Goal: Information Seeking & Learning: Learn about a topic

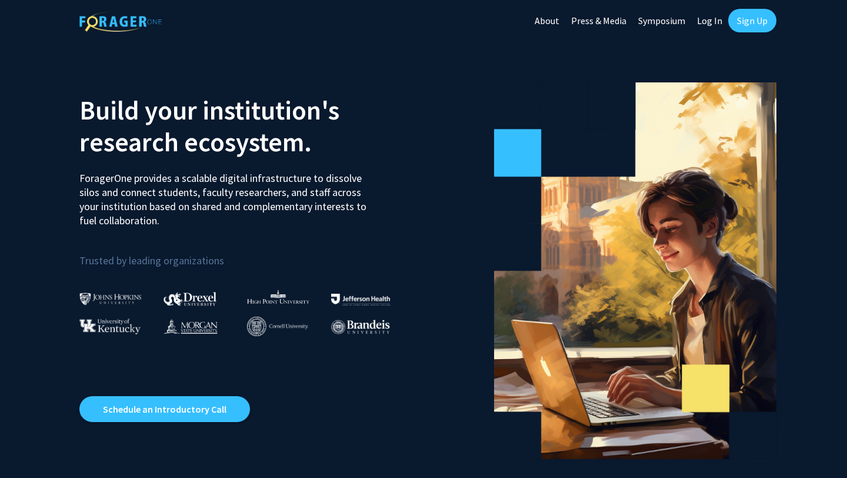
click at [426, 19] on link "Sign Up" at bounding box center [752, 21] width 48 height 24
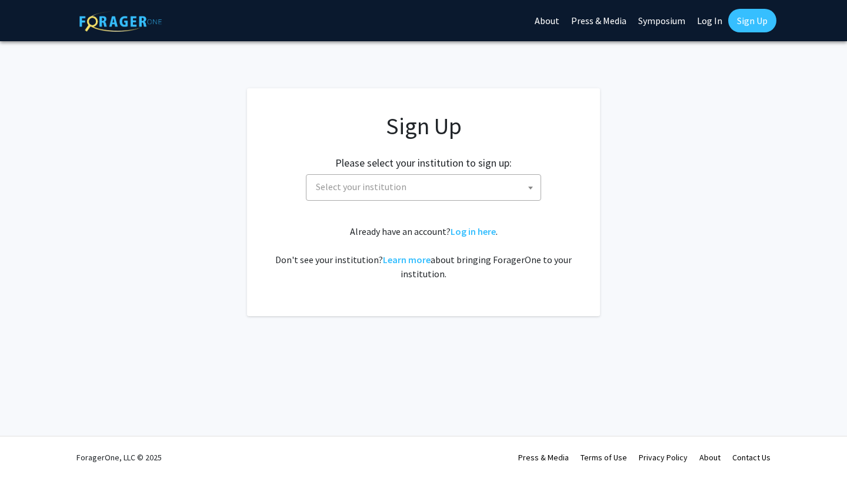
click at [418, 187] on span "Select your institution" at bounding box center [425, 187] width 229 height 24
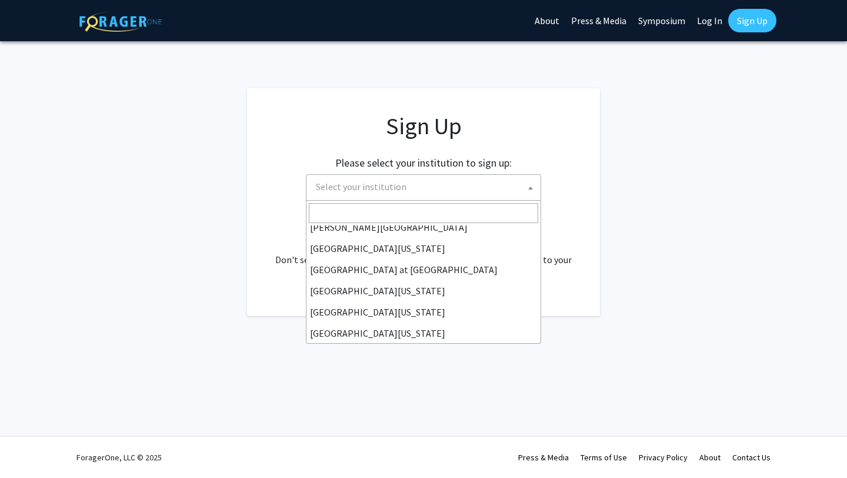
scroll to position [412, 0]
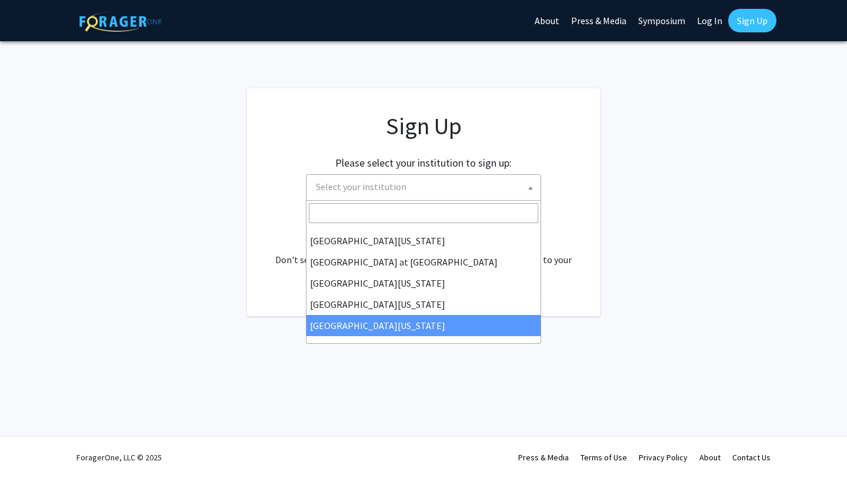
select select "33"
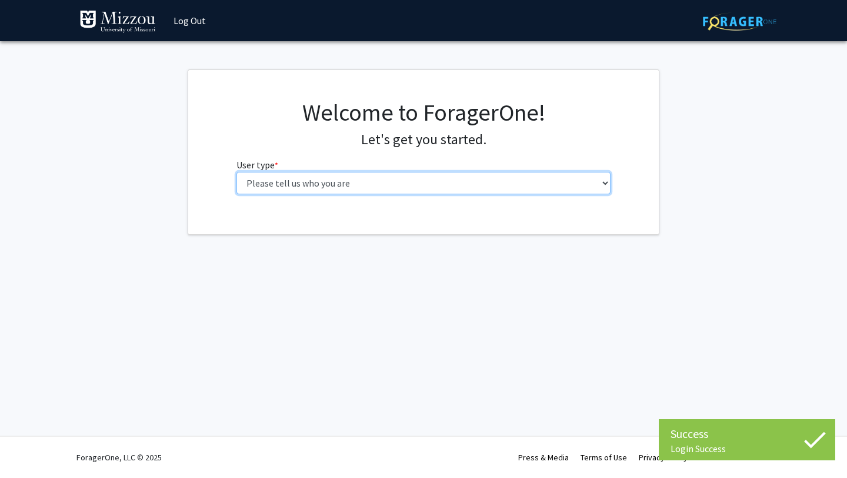
click at [493, 175] on select "Please tell us who you are Undergraduate Student Master's Student Doctoral Cand…" at bounding box center [423, 183] width 375 height 22
select select "1: undergrad"
click at [236, 172] on select "Please tell us who you are Undergraduate Student Master's Student Doctoral Cand…" at bounding box center [423, 183] width 375 height 22
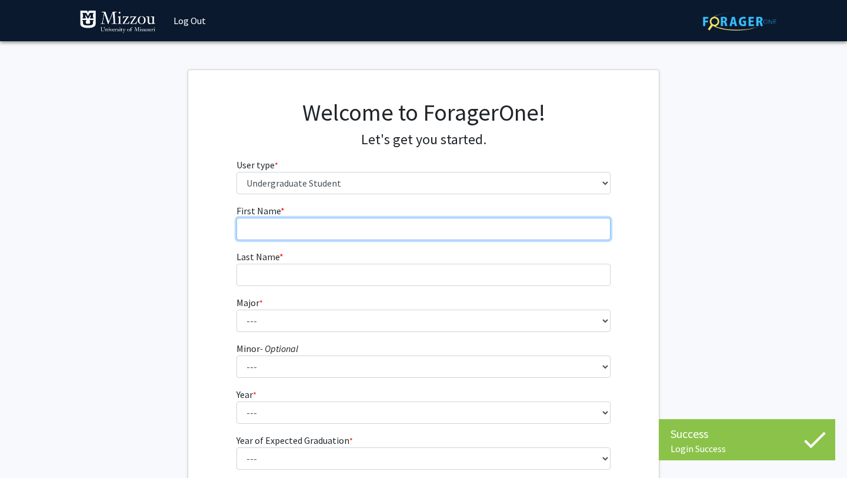
click at [526, 235] on input "First Name * required" at bounding box center [423, 229] width 375 height 22
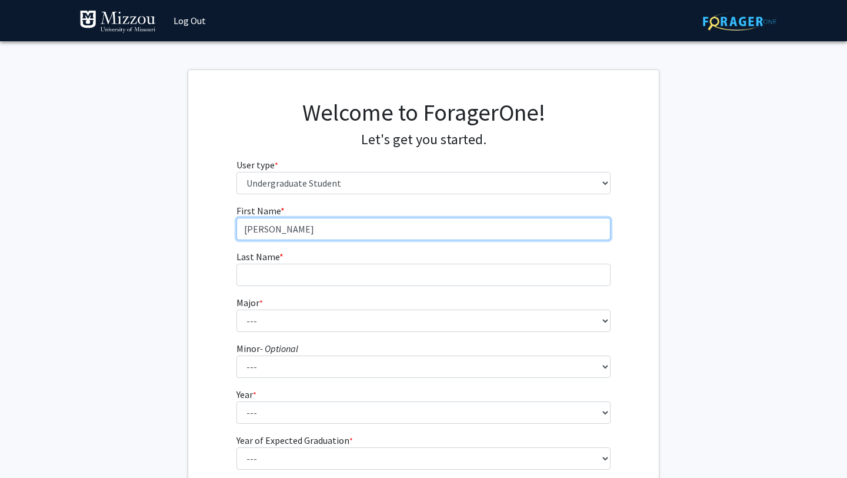
type input "[PERSON_NAME]"
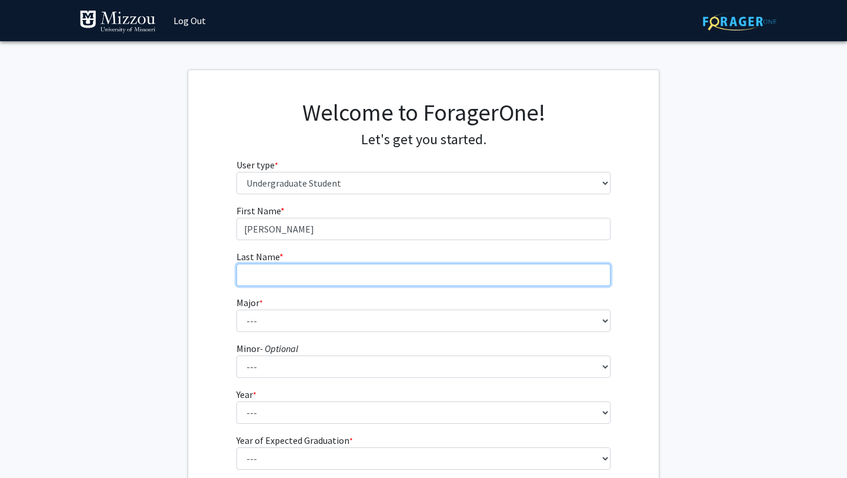
click at [466, 278] on input "Last Name * required" at bounding box center [423, 274] width 375 height 22
type input "Geen"
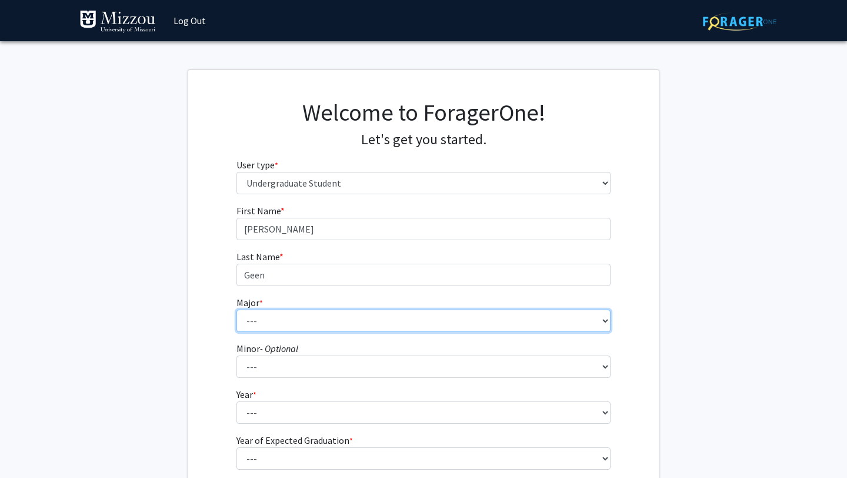
click at [420, 325] on select "--- Agribusiness Management Agricultural Education Agricultural Education: Comm…" at bounding box center [423, 320] width 375 height 22
select select "17: 2505"
click at [236, 309] on select "--- Agribusiness Management Agricultural Education Agricultural Education: Comm…" at bounding box center [423, 320] width 375 height 22
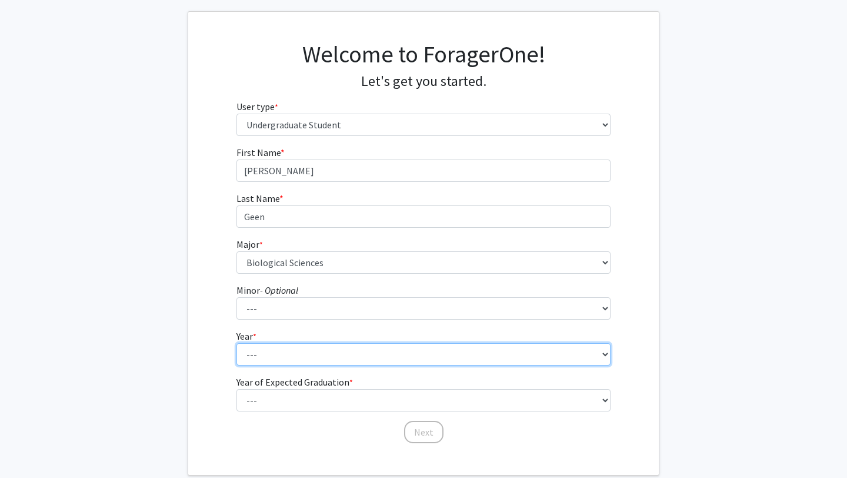
click at [375, 363] on select "--- First-year Sophomore Junior Senior Postbaccalaureate Certificate" at bounding box center [423, 354] width 375 height 22
select select "2: sophomore"
click at [236, 343] on select "--- First-year Sophomore Junior Senior Postbaccalaureate Certificate" at bounding box center [423, 354] width 375 height 22
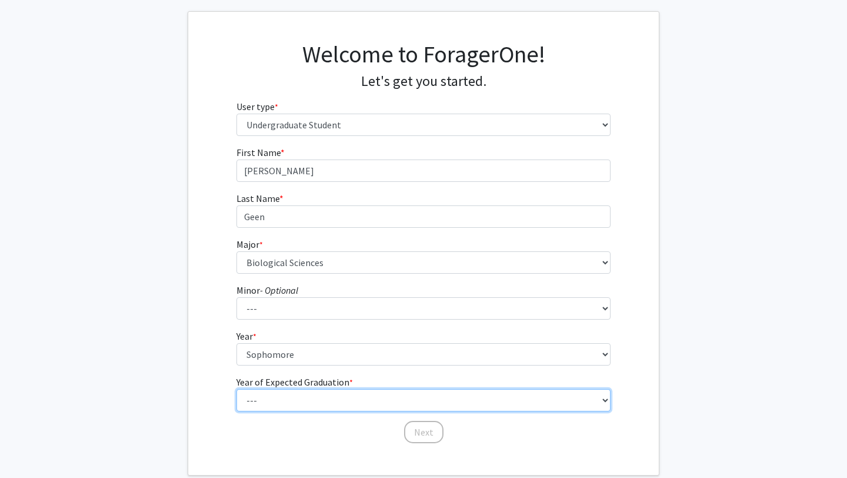
click at [359, 401] on select "--- 2025 2026 2027 2028 2029 2030 2031 2032 2033 2034" at bounding box center [423, 400] width 375 height 22
select select "3: 2027"
click at [236, 389] on select "--- 2025 2026 2027 2028 2029 2030 2031 2032 2033 2034" at bounding box center [423, 400] width 375 height 22
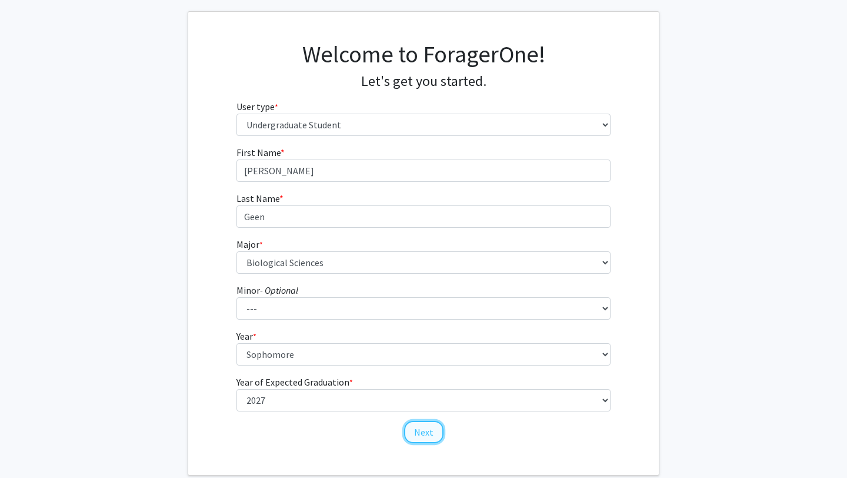
click at [428, 433] on button "Next" at bounding box center [423, 432] width 39 height 22
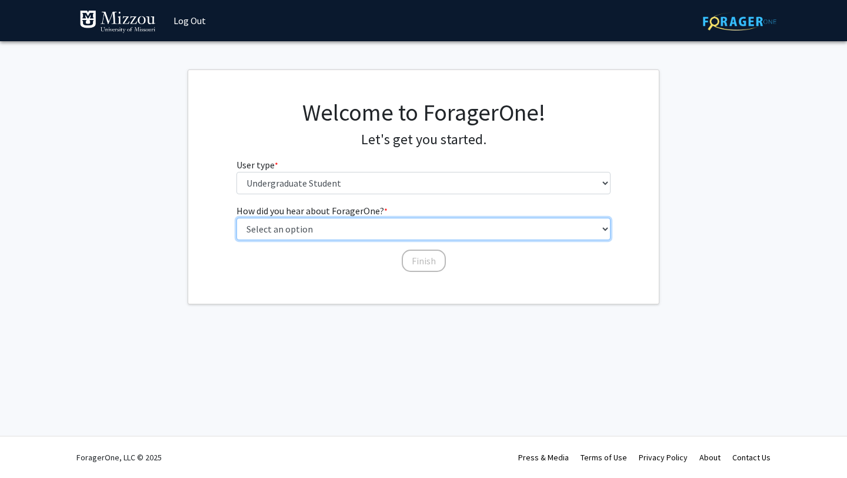
click at [396, 229] on select "Select an option Peer/student recommendation Faculty/staff recommendation Unive…" at bounding box center [423, 229] width 375 height 22
select select "2: faculty_recommendation"
click at [236, 218] on select "Select an option Peer/student recommendation Faculty/staff recommendation Unive…" at bounding box center [423, 229] width 375 height 22
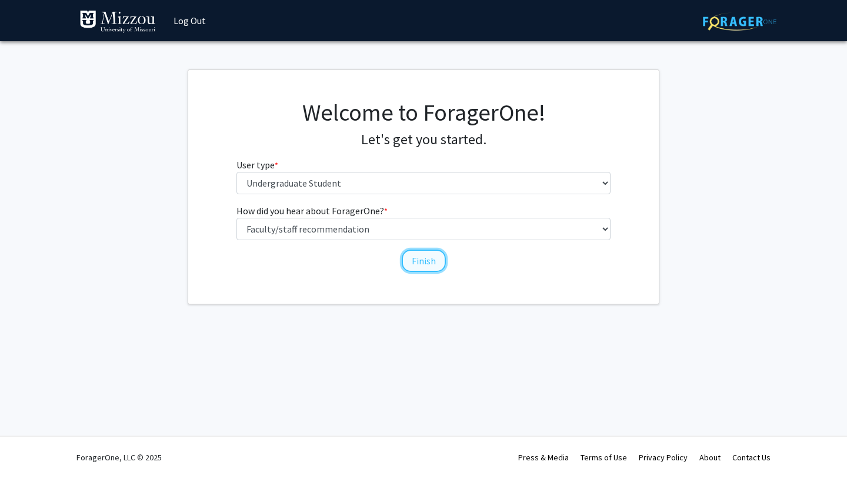
click at [413, 253] on button "Finish" at bounding box center [424, 260] width 44 height 22
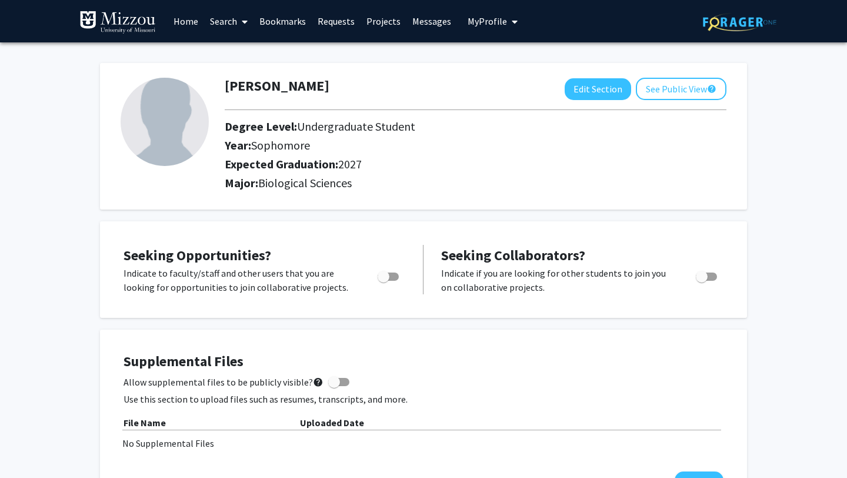
click at [225, 18] on link "Search" at bounding box center [228, 21] width 49 height 41
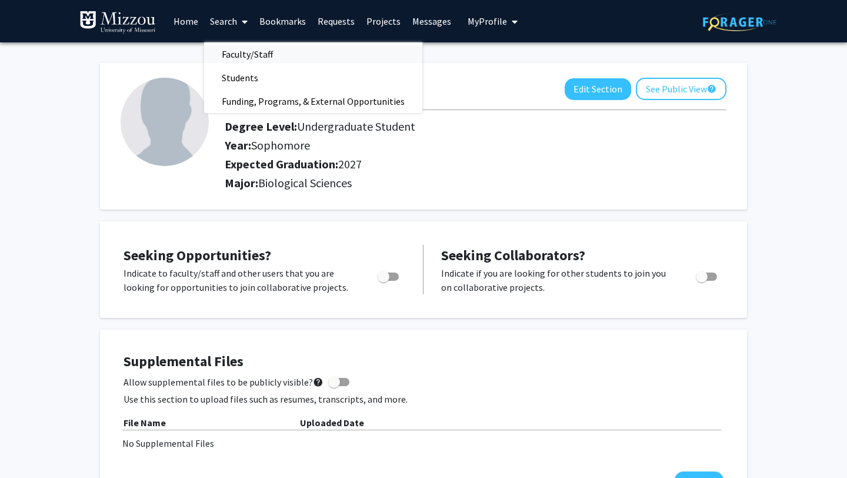
click at [252, 54] on span "Faculty/Staff" at bounding box center [247, 54] width 86 height 24
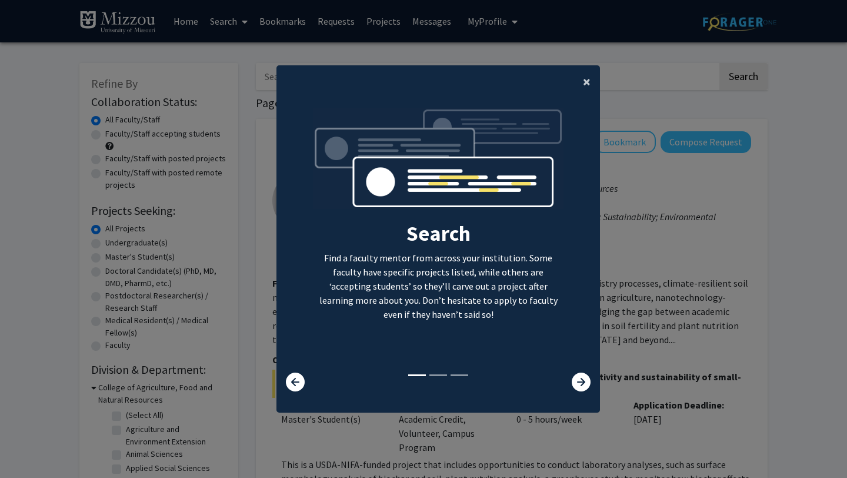
click at [588, 82] on span "×" at bounding box center [587, 81] width 8 height 18
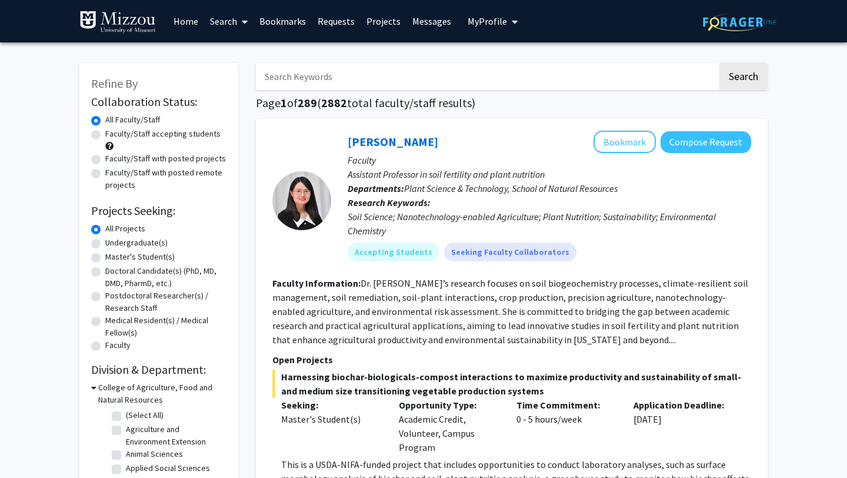
click at [542, 81] on input "Search Keywords" at bounding box center [487, 76] width 462 height 27
type input "orthopedics"
click at [719, 63] on button "Search" at bounding box center [743, 76] width 48 height 27
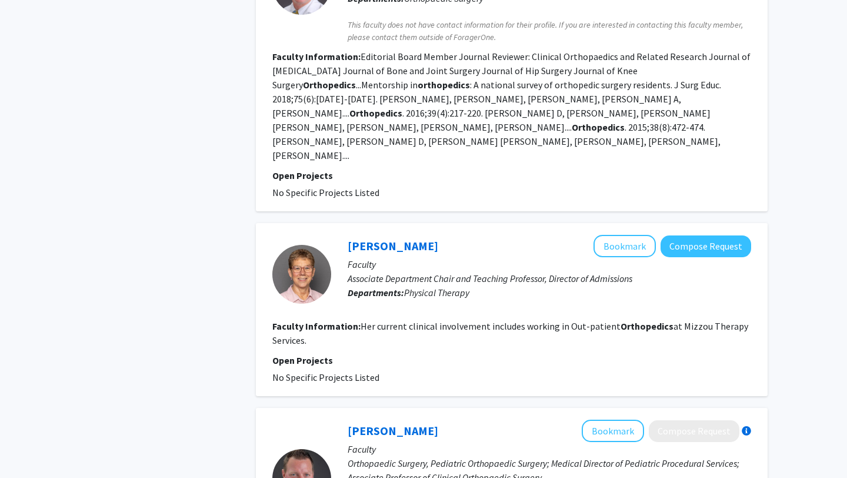
scroll to position [624, 0]
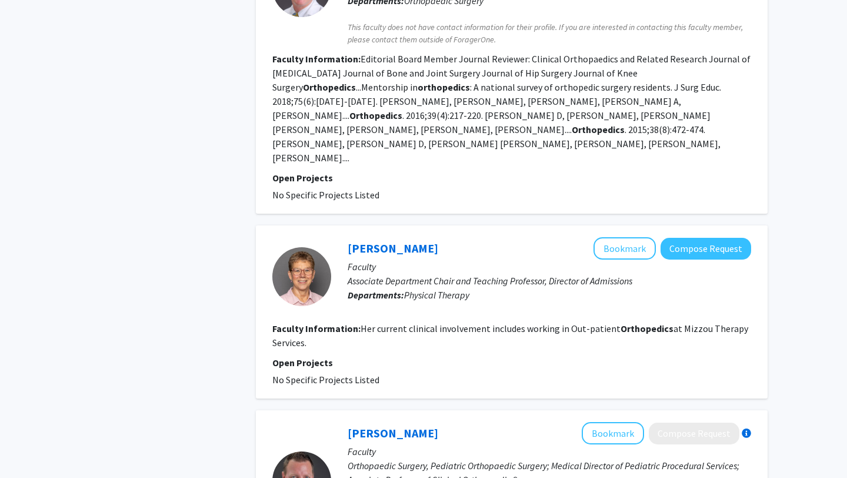
click at [319, 250] on div at bounding box center [301, 276] width 59 height 59
click at [386, 241] on link "[PERSON_NAME]" at bounding box center [393, 248] width 91 height 15
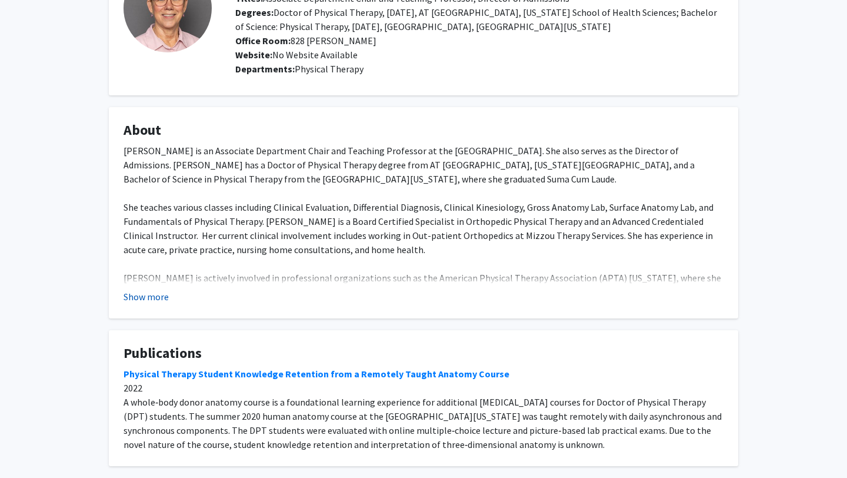
scroll to position [163, 0]
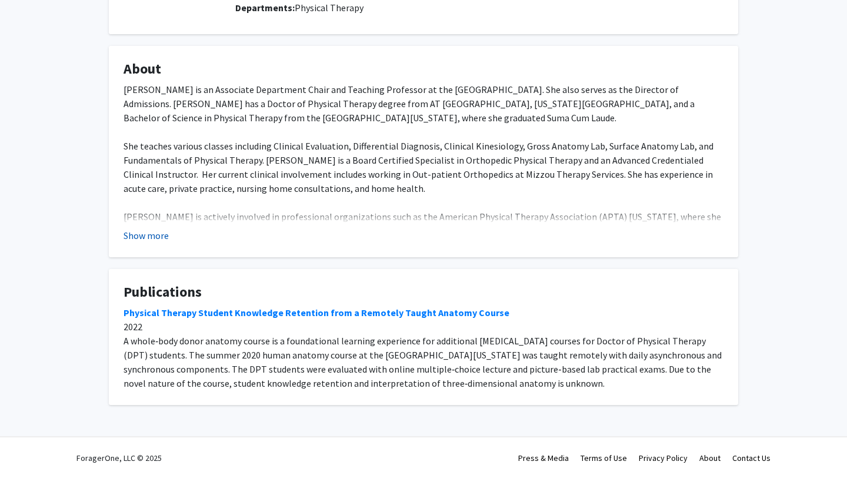
click at [146, 231] on button "Show more" at bounding box center [146, 235] width 45 height 14
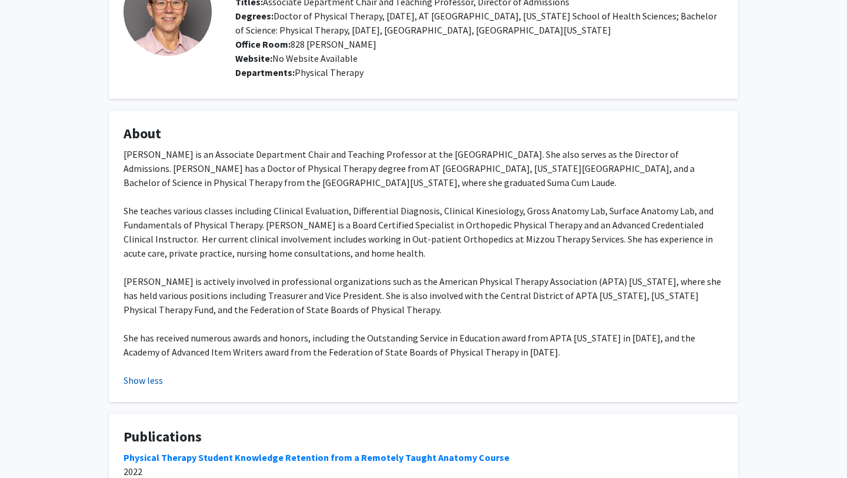
scroll to position [0, 0]
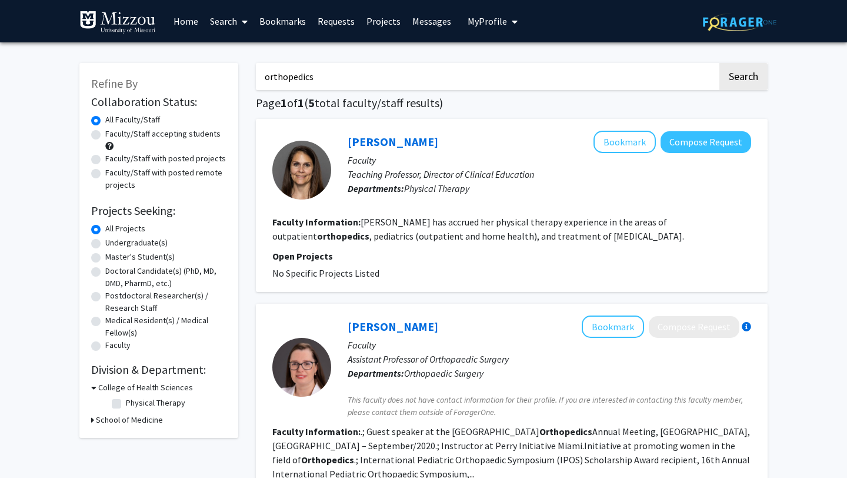
click at [177, 133] on label "Faculty/Staff accepting students" at bounding box center [162, 134] width 115 height 12
click at [113, 133] on input "Faculty/Staff accepting students" at bounding box center [109, 132] width 8 height 8
radio input "true"
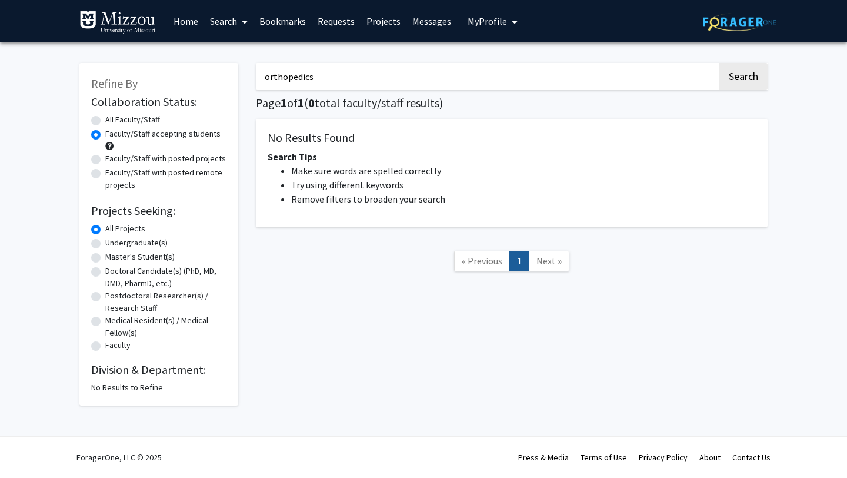
click at [378, 74] on input "orthopedics" at bounding box center [487, 76] width 462 height 27
type input "ortho"
click at [719, 63] on button "Search" at bounding box center [743, 76] width 48 height 27
radio input "true"
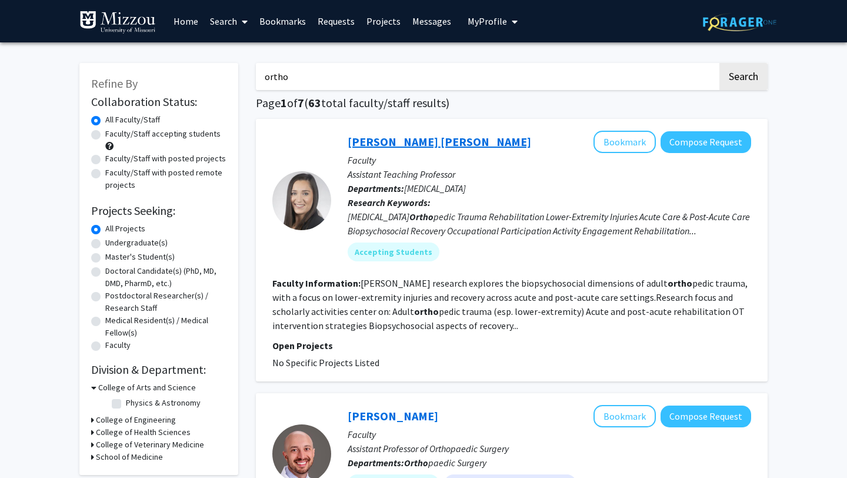
click at [401, 148] on link "[PERSON_NAME] [PERSON_NAME]" at bounding box center [440, 141] width 184 height 15
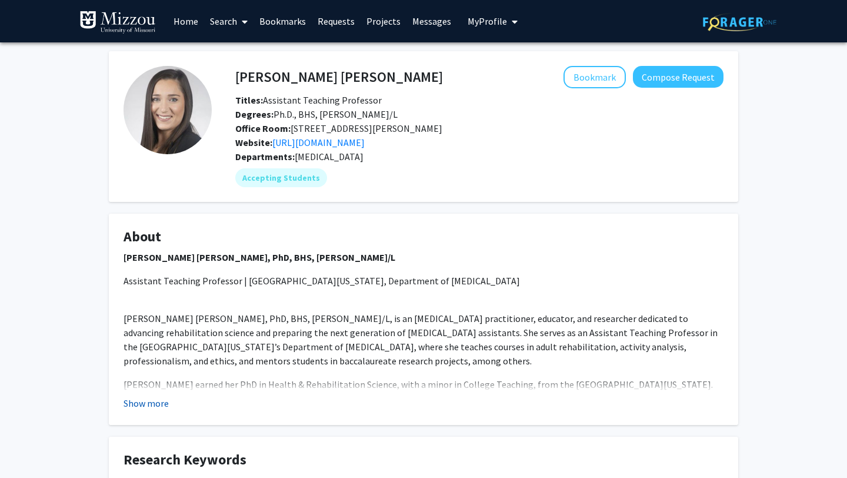
click at [148, 401] on button "Show more" at bounding box center [146, 403] width 45 height 14
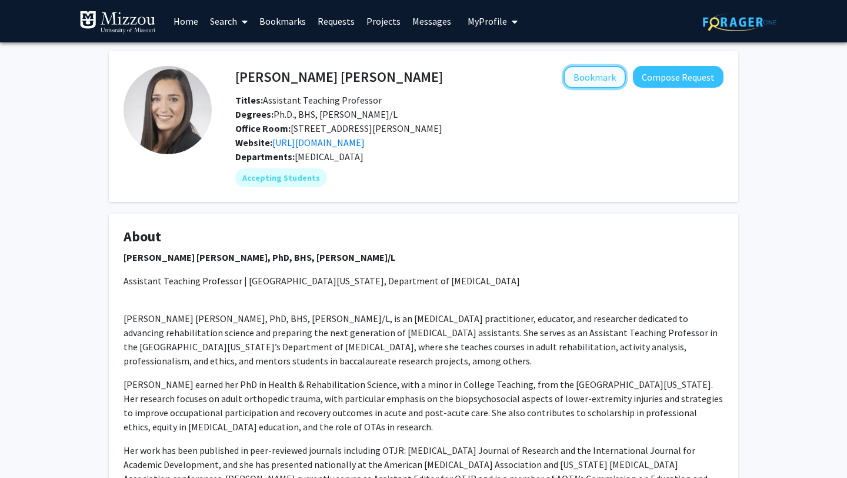
click at [593, 74] on button "Bookmark" at bounding box center [594, 77] width 62 height 22
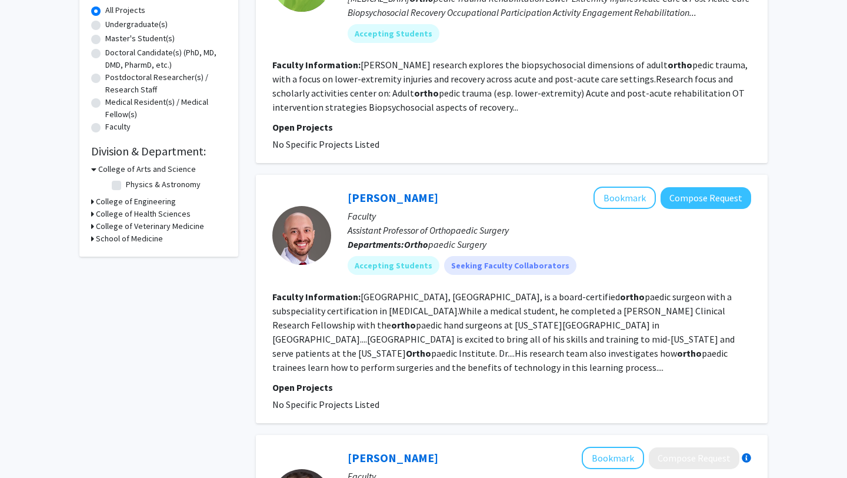
scroll to position [221, 0]
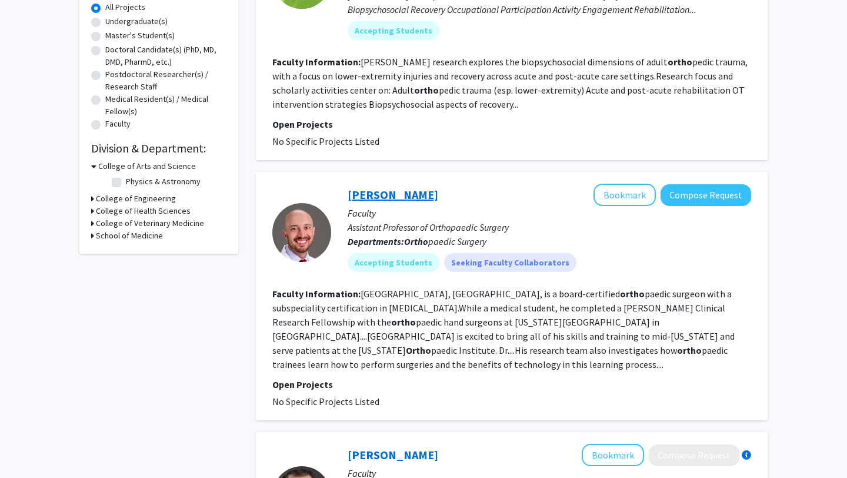
click at [406, 194] on link "[PERSON_NAME]" at bounding box center [393, 194] width 91 height 15
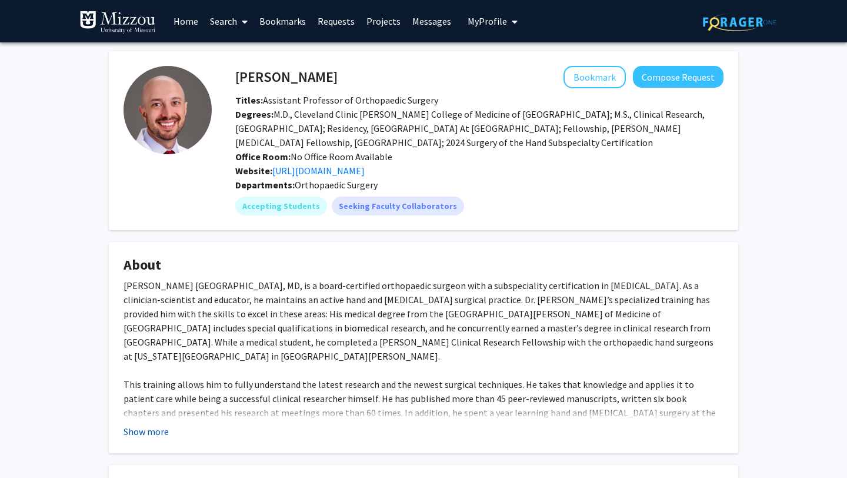
click at [149, 430] on button "Show more" at bounding box center [146, 431] width 45 height 14
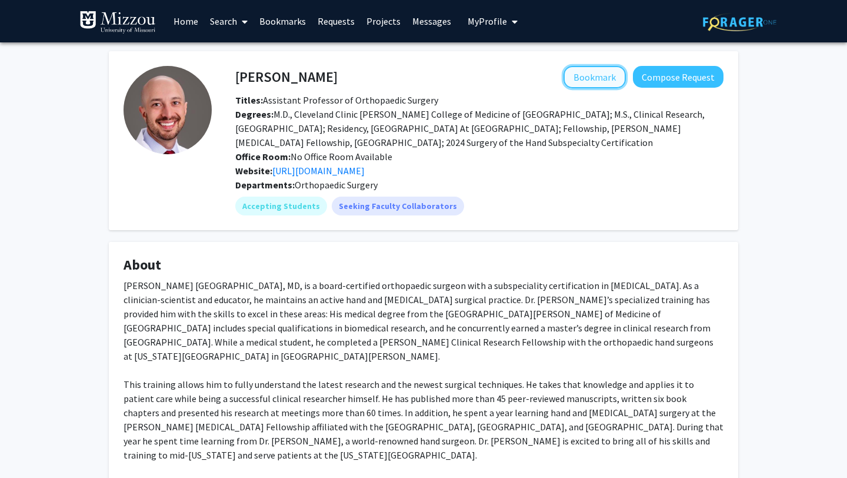
click at [594, 81] on button "Bookmark" at bounding box center [594, 77] width 62 height 22
click at [365, 169] on link "[URL][DOMAIN_NAME]" at bounding box center [318, 171] width 92 height 12
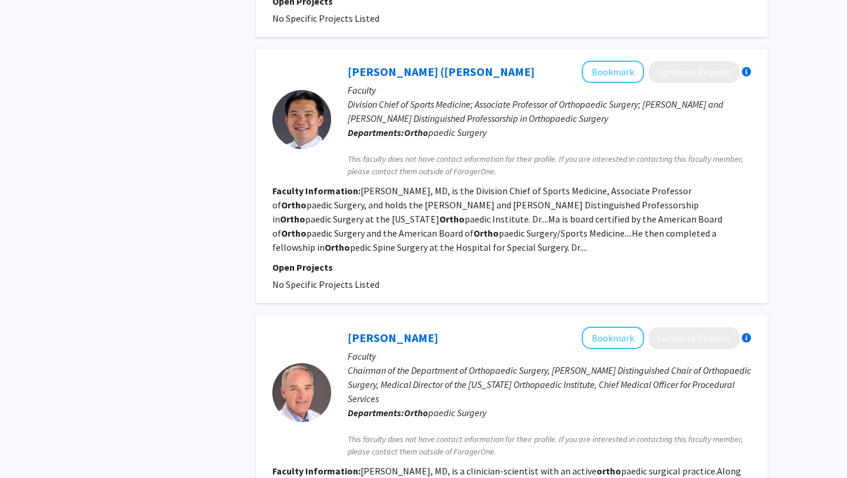
scroll to position [1445, 0]
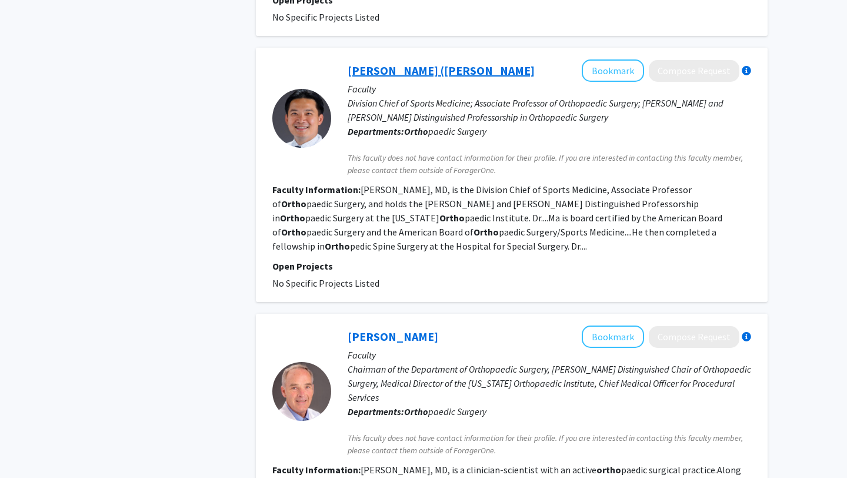
click at [446, 63] on link "[PERSON_NAME] ([PERSON_NAME]" at bounding box center [441, 70] width 187 height 15
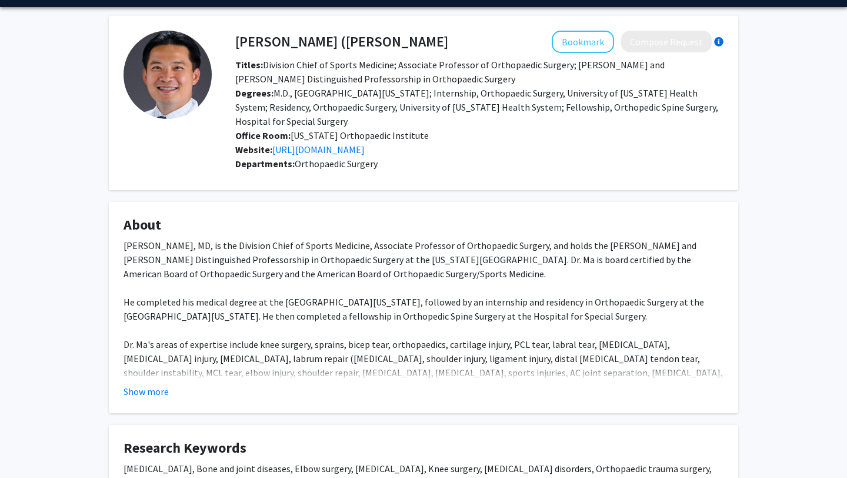
scroll to position [36, 0]
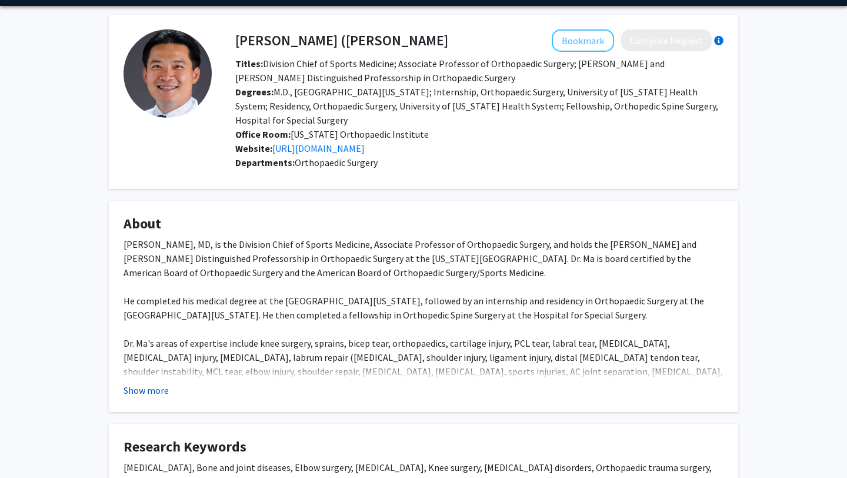
click at [145, 390] on button "Show more" at bounding box center [146, 390] width 45 height 14
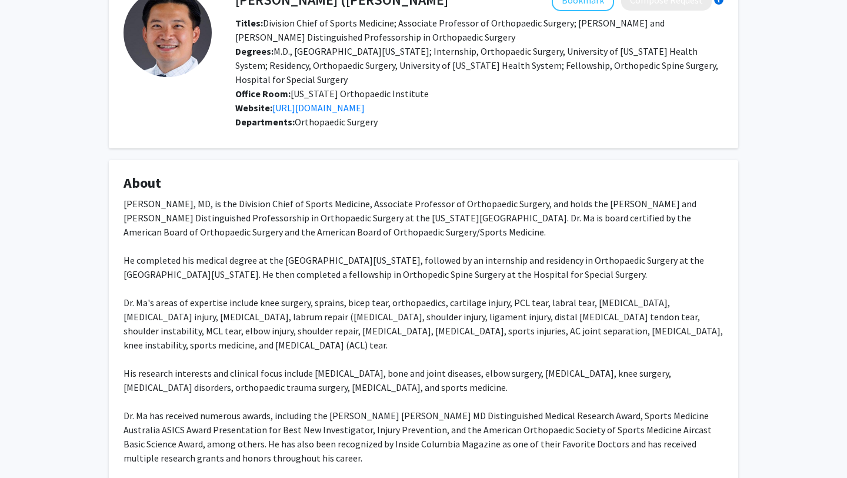
scroll to position [72, 0]
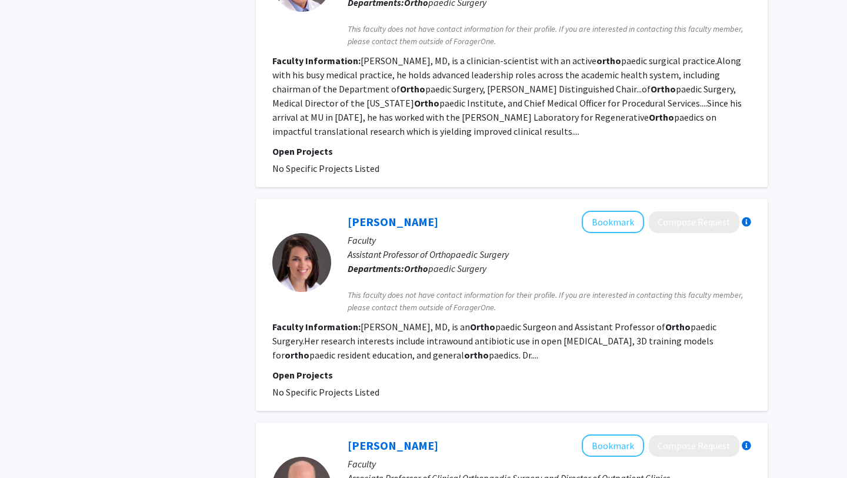
scroll to position [1858, 0]
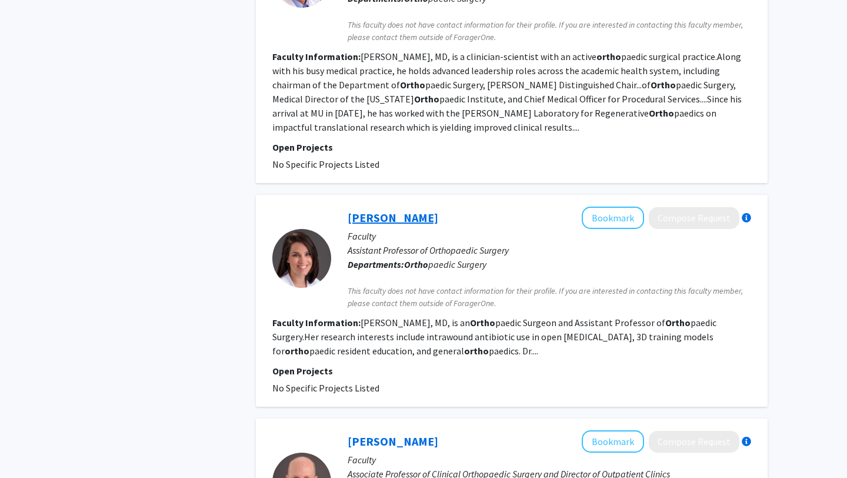
click at [392, 210] on link "[PERSON_NAME]" at bounding box center [393, 217] width 91 height 15
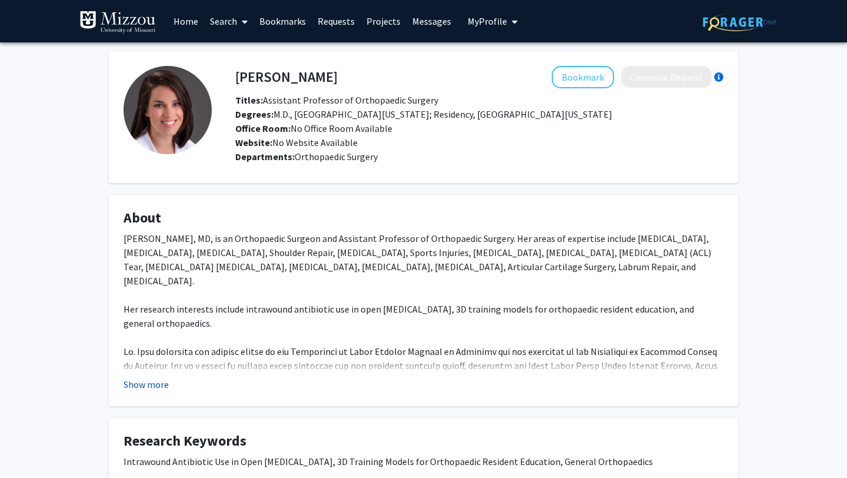
click at [149, 385] on button "Show more" at bounding box center [146, 384] width 45 height 14
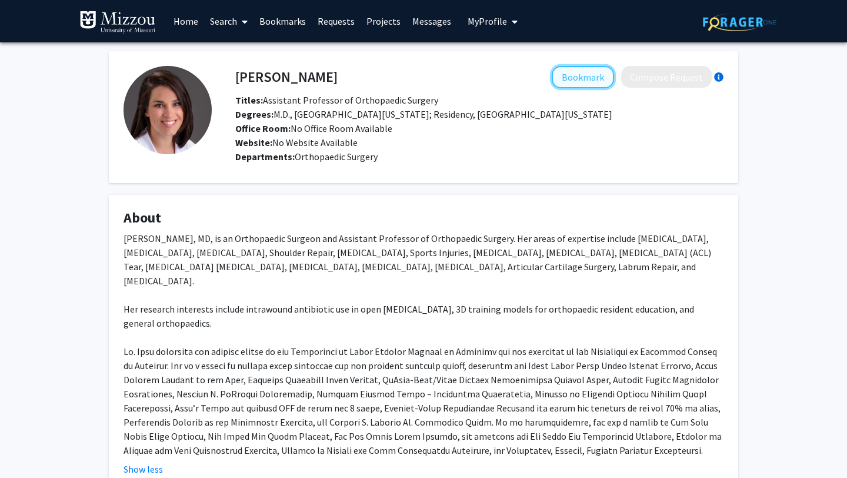
click at [594, 81] on button "Bookmark" at bounding box center [583, 77] width 62 height 22
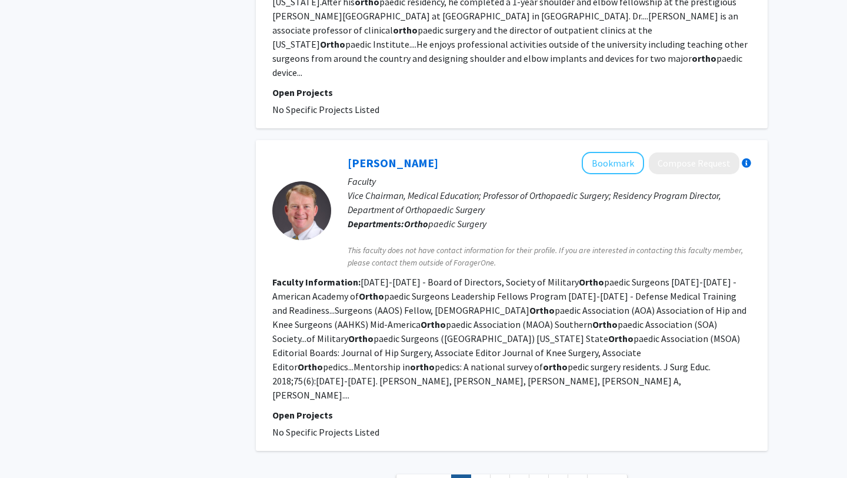
scroll to position [2449, 0]
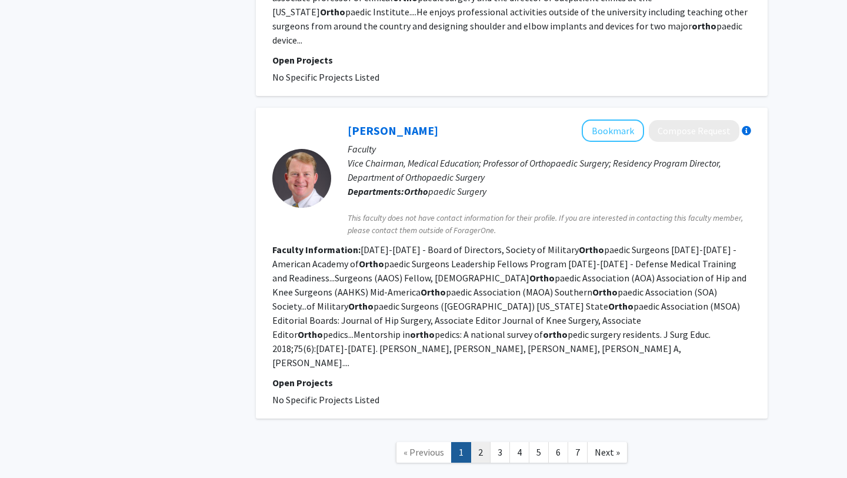
click at [481, 442] on link "2" at bounding box center [481, 452] width 20 height 21
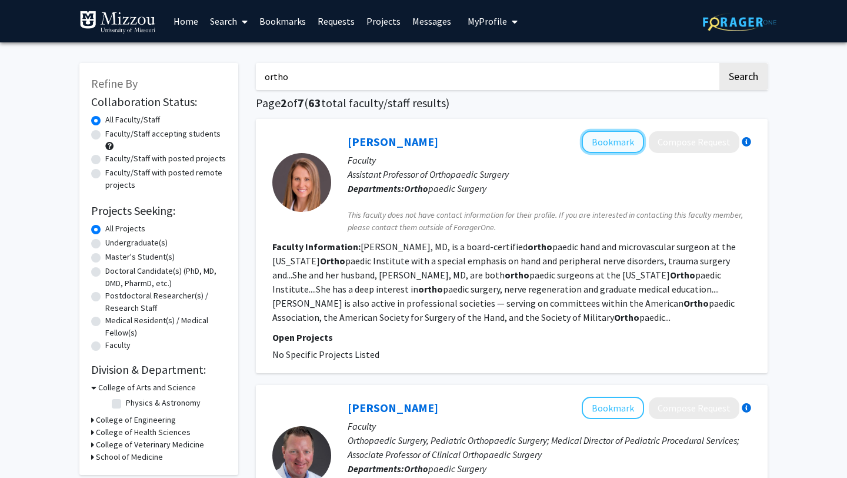
click at [619, 137] on button "Bookmark" at bounding box center [613, 142] width 62 height 22
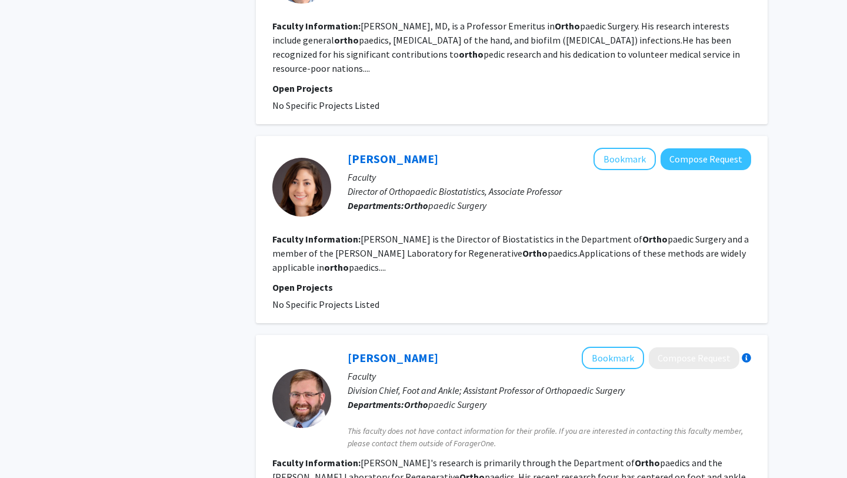
scroll to position [968, 0]
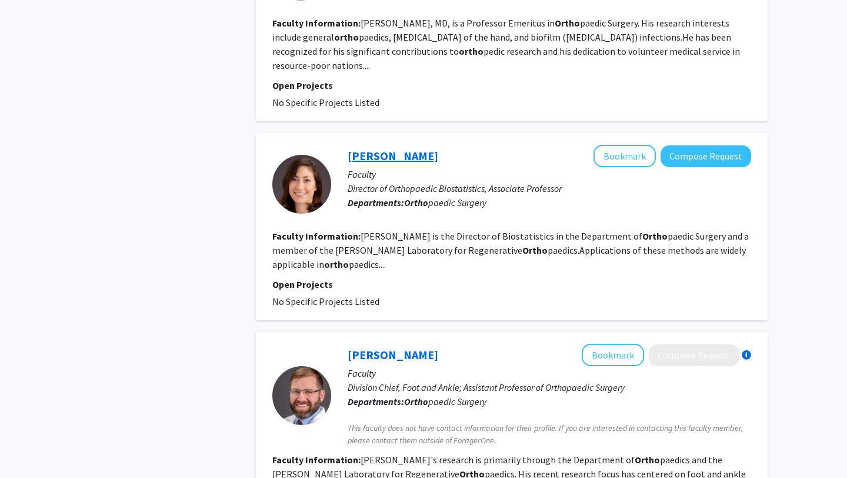
click at [387, 154] on link "[PERSON_NAME]" at bounding box center [393, 155] width 91 height 15
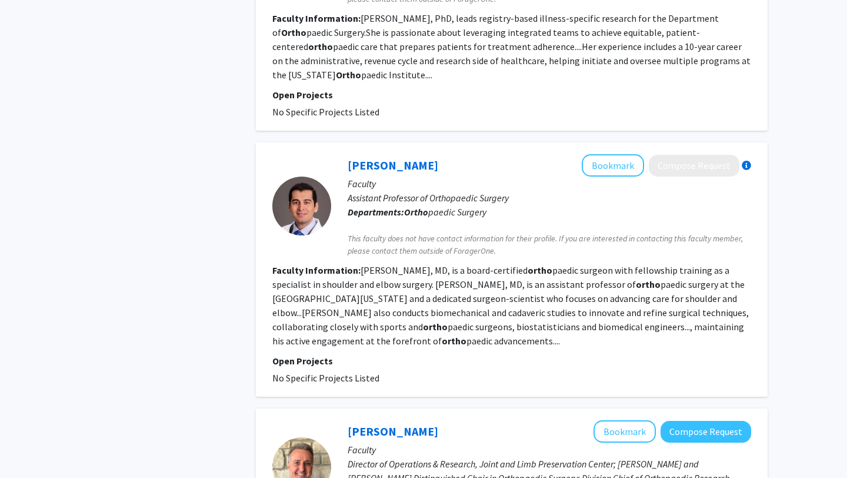
scroll to position [1633, 0]
click at [407, 157] on link "[PERSON_NAME]" at bounding box center [393, 164] width 91 height 15
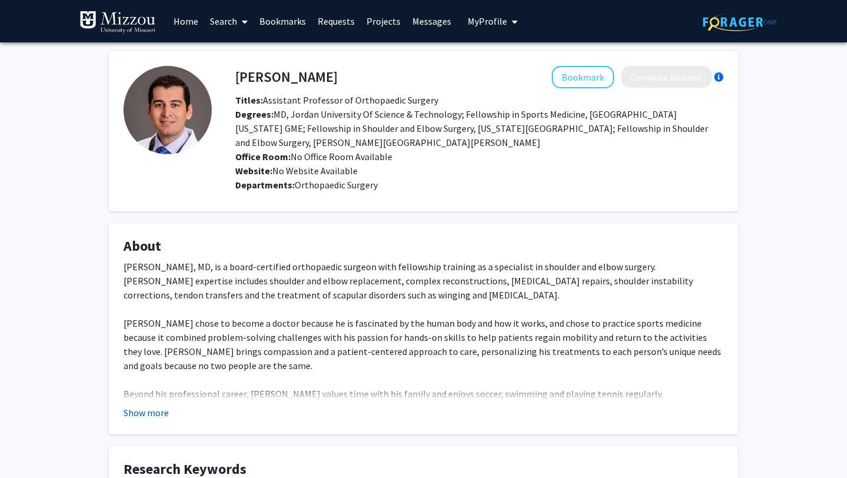
click at [153, 409] on button "Show more" at bounding box center [146, 412] width 45 height 14
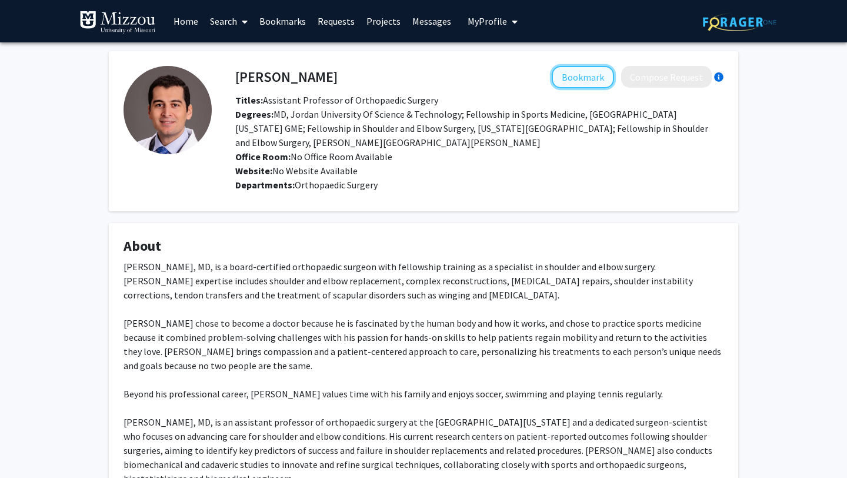
click at [576, 74] on button "Bookmark" at bounding box center [583, 77] width 62 height 22
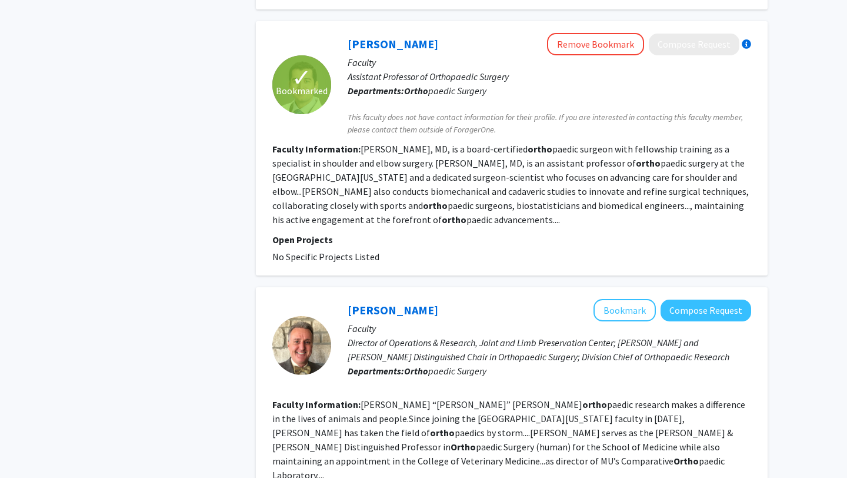
scroll to position [2160, 0]
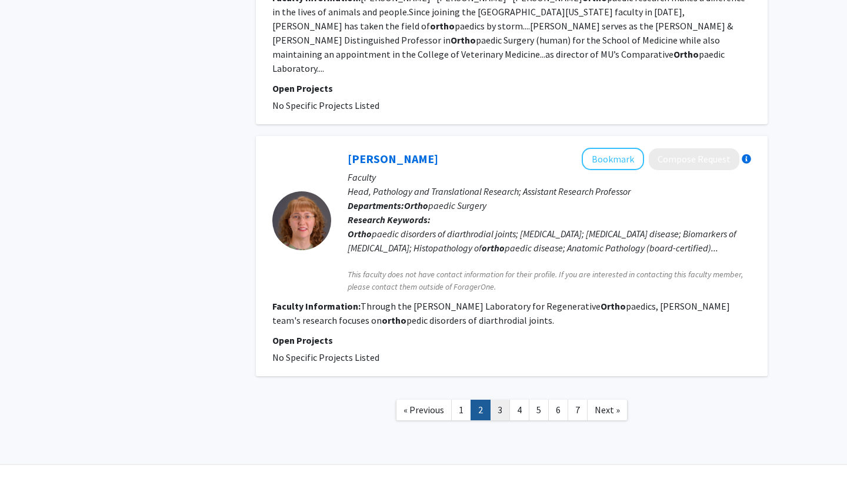
click at [501, 399] on link "3" at bounding box center [500, 409] width 20 height 21
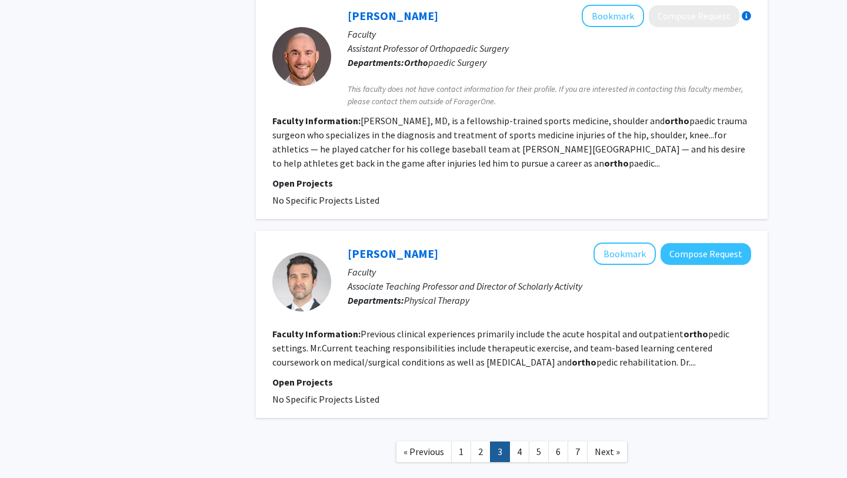
scroll to position [2031, 0]
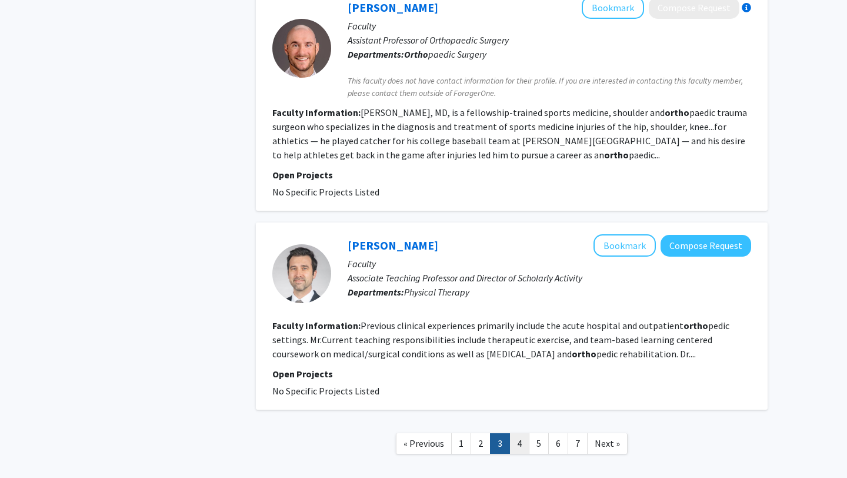
click at [518, 433] on link "4" at bounding box center [519, 443] width 20 height 21
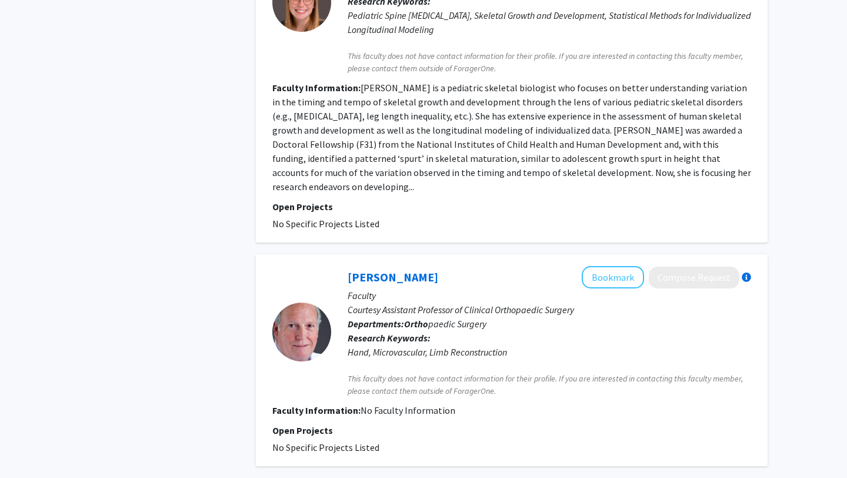
scroll to position [2104, 0]
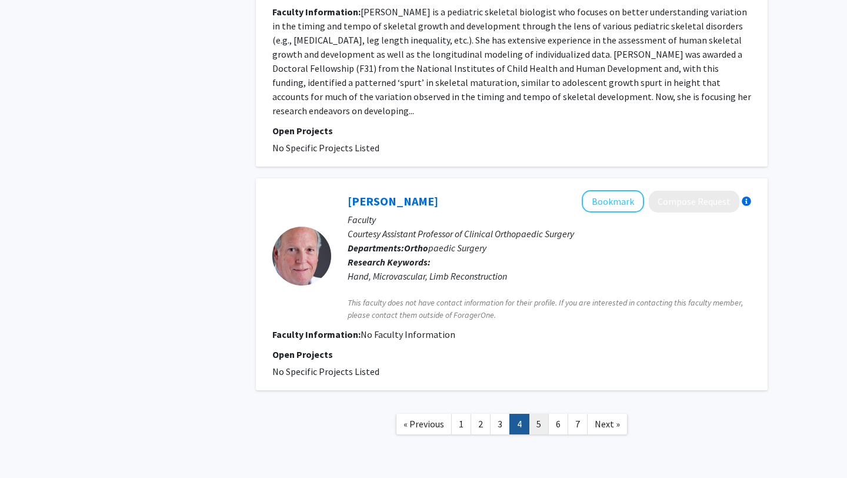
click at [537, 413] on link "5" at bounding box center [539, 423] width 20 height 21
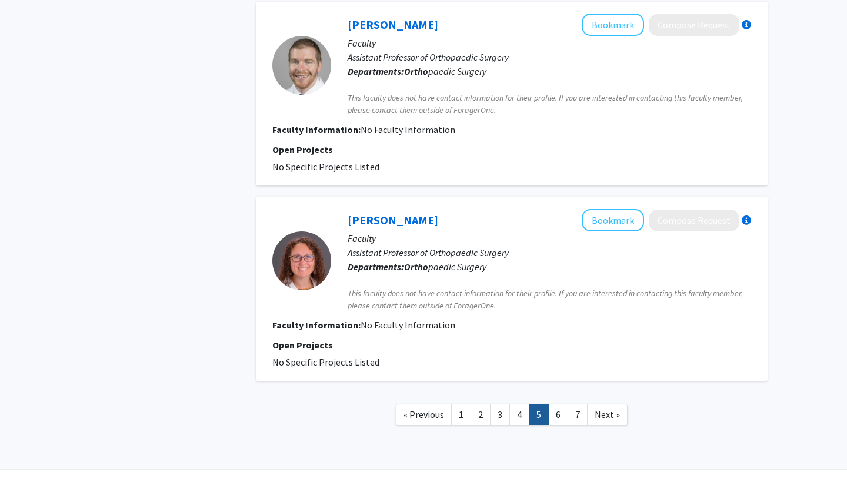
scroll to position [2097, 0]
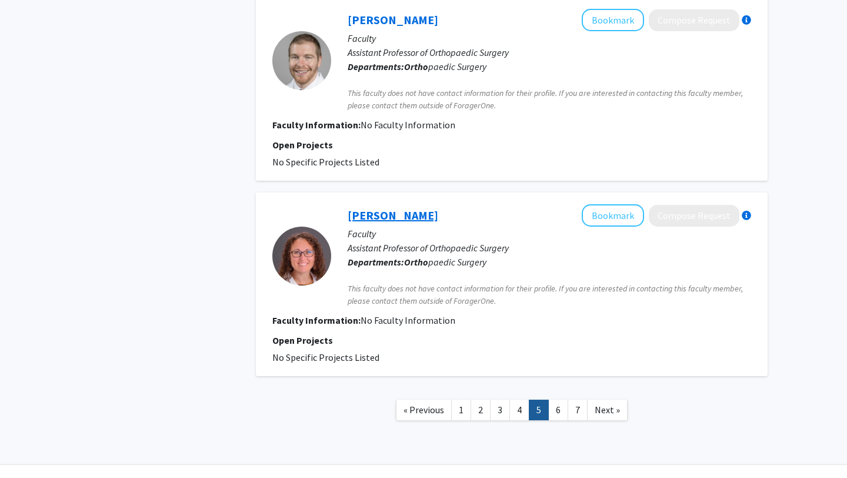
click at [411, 208] on link "[PERSON_NAME]" at bounding box center [393, 215] width 91 height 15
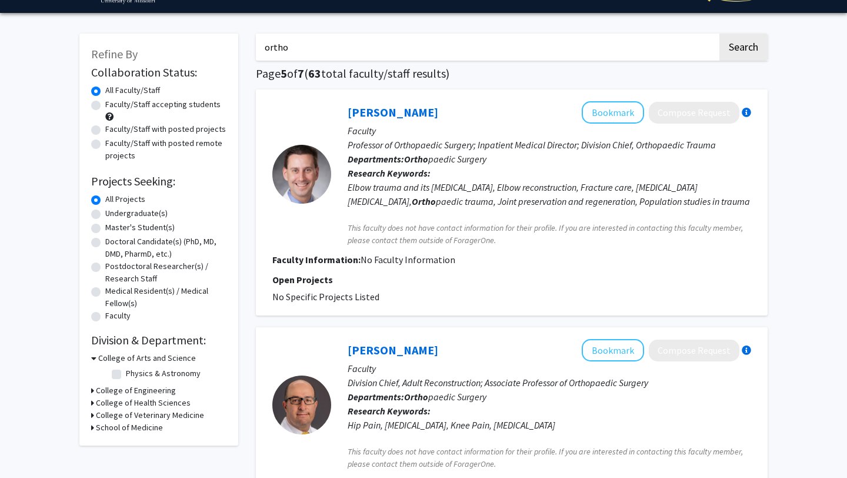
scroll to position [33, 0]
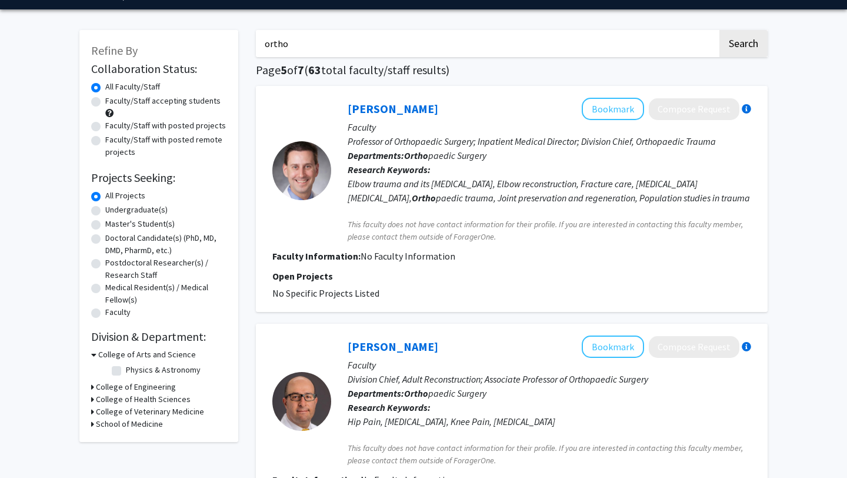
click at [373, 45] on input "ortho" at bounding box center [487, 43] width 462 height 27
type input "o"
click at [127, 422] on h3 "School of Medicine" at bounding box center [129, 424] width 67 height 12
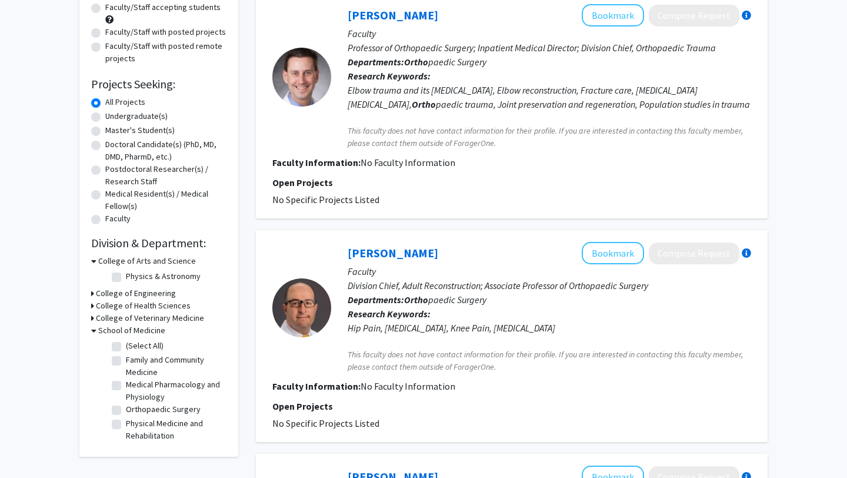
scroll to position [131, 0]
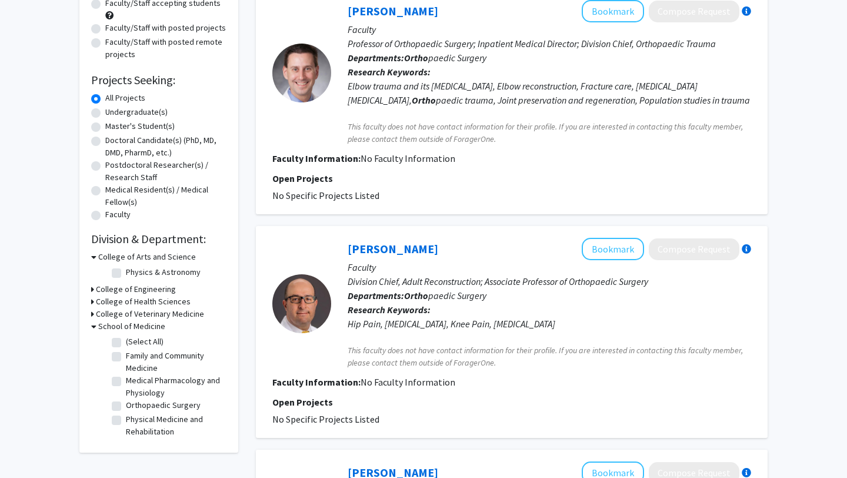
click at [178, 298] on h3 "College of Health Sciences" at bounding box center [143, 301] width 95 height 12
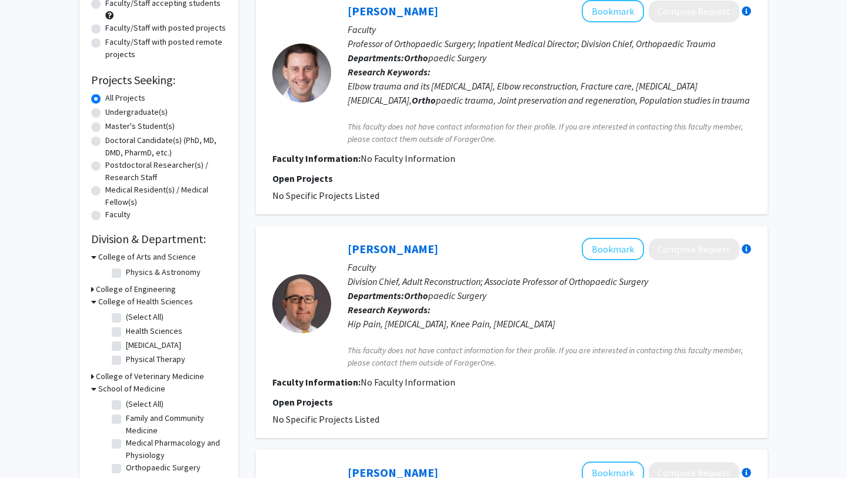
click at [172, 331] on label "Health Sciences" at bounding box center [154, 331] width 56 height 12
click at [134, 331] on input "Health Sciences" at bounding box center [130, 329] width 8 height 8
checkbox input "true"
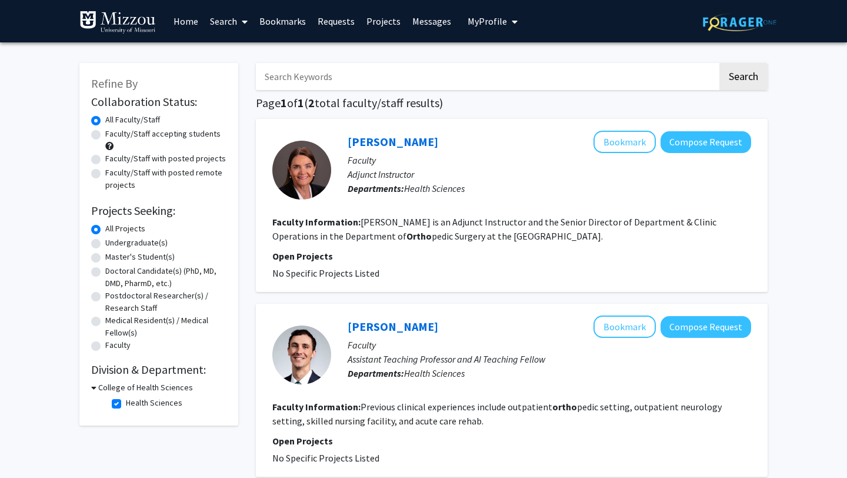
click at [183, 136] on label "Faculty/Staff accepting students" at bounding box center [162, 134] width 115 height 12
click at [113, 135] on input "Faculty/Staff accepting students" at bounding box center [109, 132] width 8 height 8
radio input "true"
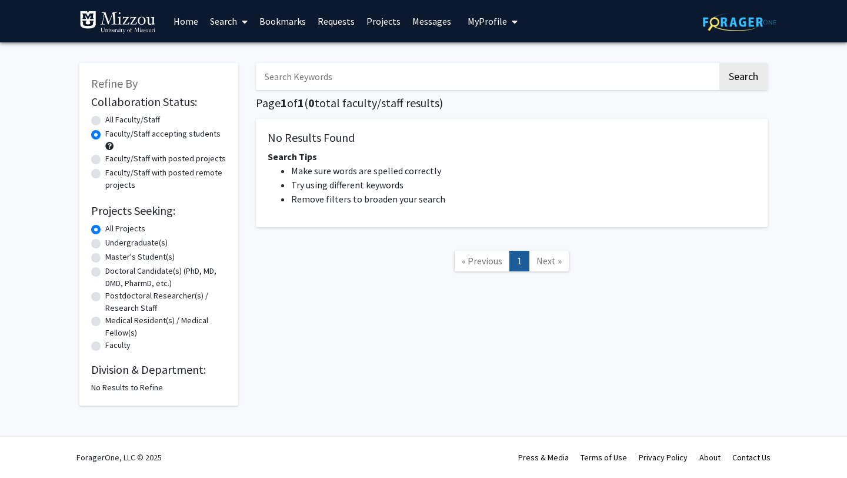
click at [142, 243] on label "Undergraduate(s)" at bounding box center [136, 242] width 62 height 12
click at [113, 243] on input "Undergraduate(s)" at bounding box center [109, 240] width 8 height 8
radio input "true"
click at [478, 257] on span "« Previous" at bounding box center [482, 261] width 41 height 12
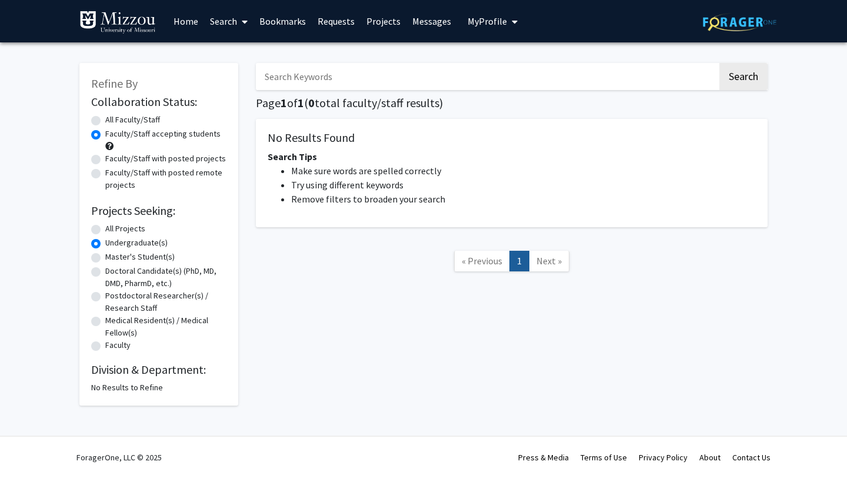
click at [109, 245] on label "Undergraduate(s)" at bounding box center [136, 242] width 62 height 12
click at [109, 244] on input "Undergraduate(s)" at bounding box center [109, 240] width 8 height 8
click at [142, 121] on label "All Faculty/Staff" at bounding box center [132, 120] width 55 height 12
click at [113, 121] on input "All Faculty/Staff" at bounding box center [109, 118] width 8 height 8
radio input "true"
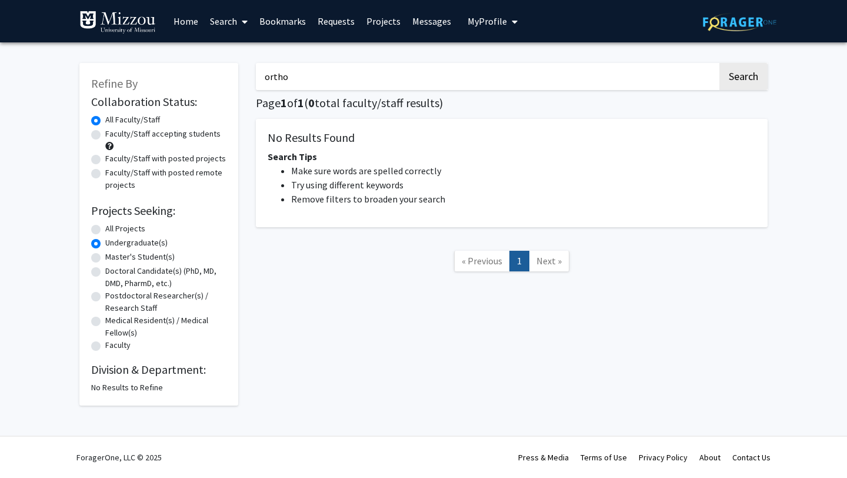
click at [137, 229] on label "All Projects" at bounding box center [125, 228] width 40 height 12
click at [113, 229] on input "All Projects" at bounding box center [109, 226] width 8 height 8
radio input "true"
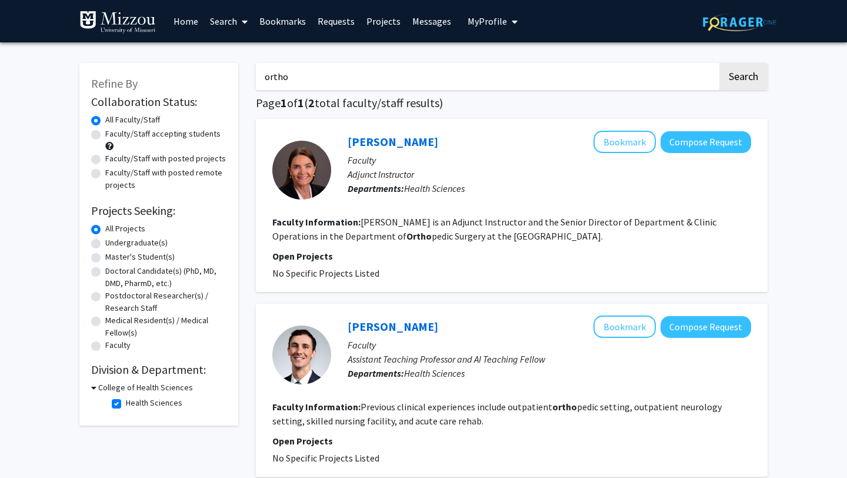
click at [312, 77] on input "ortho" at bounding box center [487, 76] width 462 height 27
type input "o"
click at [143, 132] on label "Faculty/Staff accepting students" at bounding box center [162, 134] width 115 height 12
click at [113, 132] on input "Faculty/Staff accepting students" at bounding box center [109, 132] width 8 height 8
radio input "true"
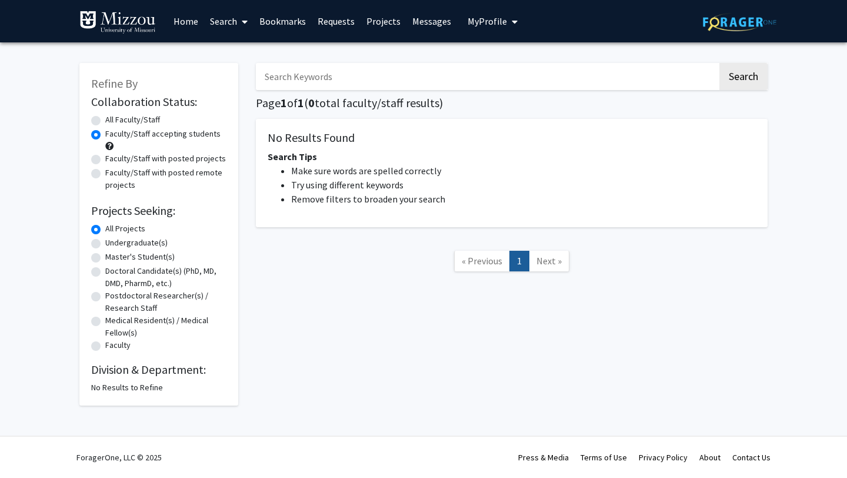
click at [133, 121] on label "All Faculty/Staff" at bounding box center [132, 120] width 55 height 12
click at [113, 121] on input "All Faculty/Staff" at bounding box center [109, 118] width 8 height 8
radio input "true"
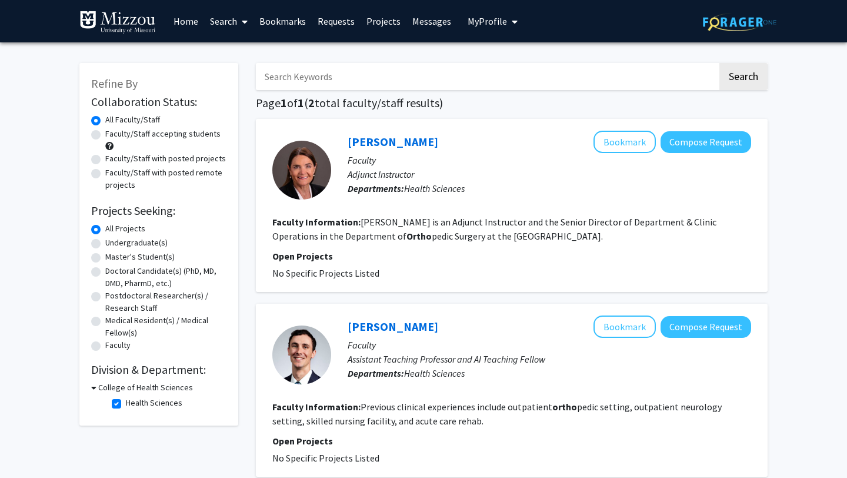
click at [136, 135] on label "Faculty/Staff accepting students" at bounding box center [162, 134] width 115 height 12
click at [113, 135] on input "Faculty/Staff accepting students" at bounding box center [109, 132] width 8 height 8
radio input "true"
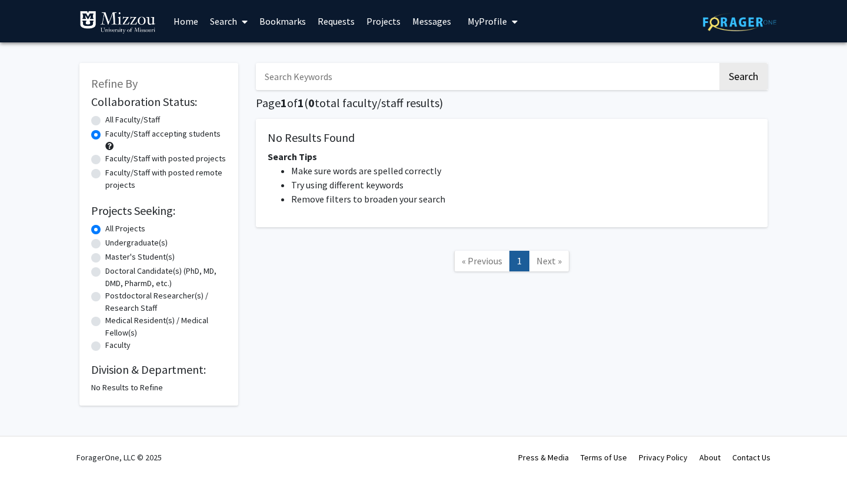
click at [316, 74] on input "Search Keywords" at bounding box center [487, 76] width 462 height 27
click at [746, 75] on button "Search" at bounding box center [743, 76] width 48 height 27
radio input "true"
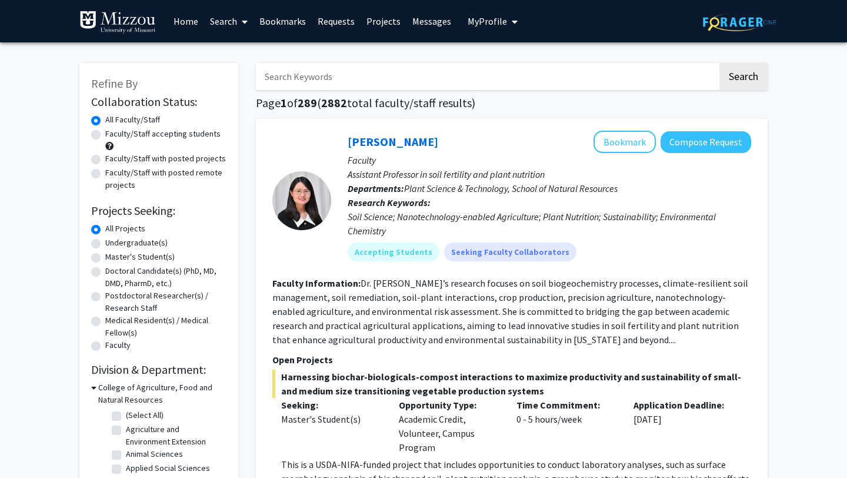
click at [456, 80] on input "Search Keywords" at bounding box center [487, 76] width 462 height 27
type input "surgery"
click at [719, 63] on button "Search" at bounding box center [743, 76] width 48 height 27
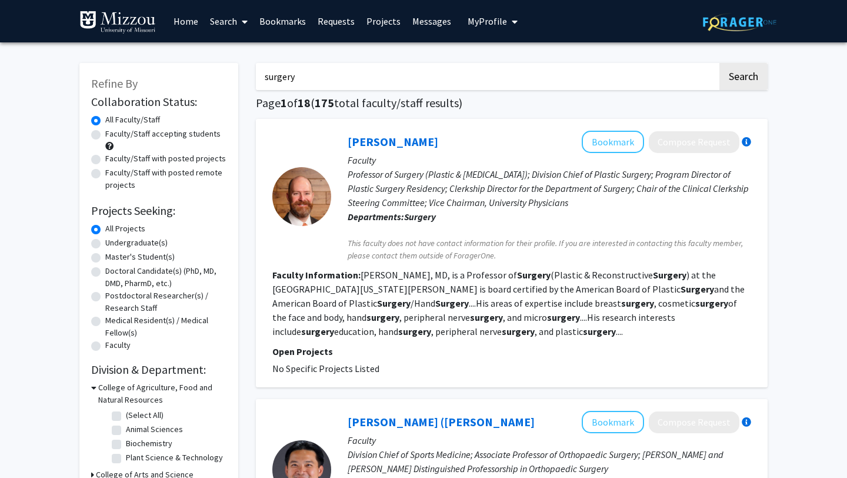
click at [456, 81] on input "surgery" at bounding box center [487, 76] width 462 height 27
click at [401, 144] on link "Stephen Colbert" at bounding box center [393, 141] width 91 height 15
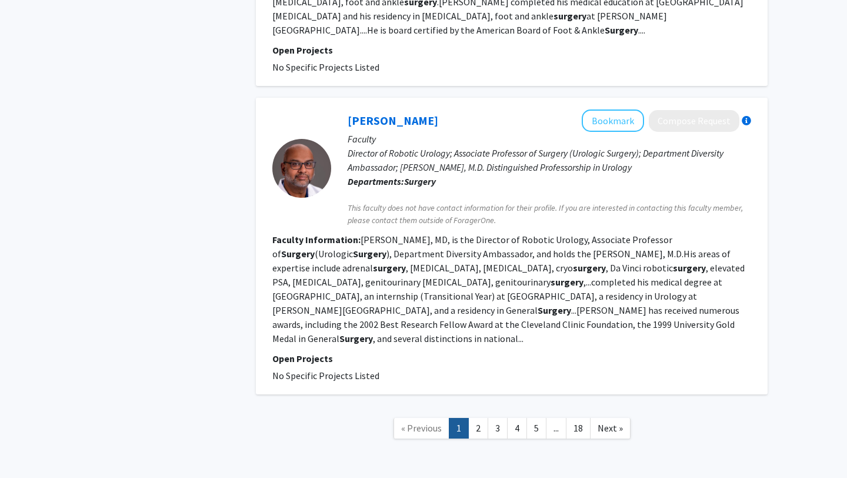
scroll to position [2323, 0]
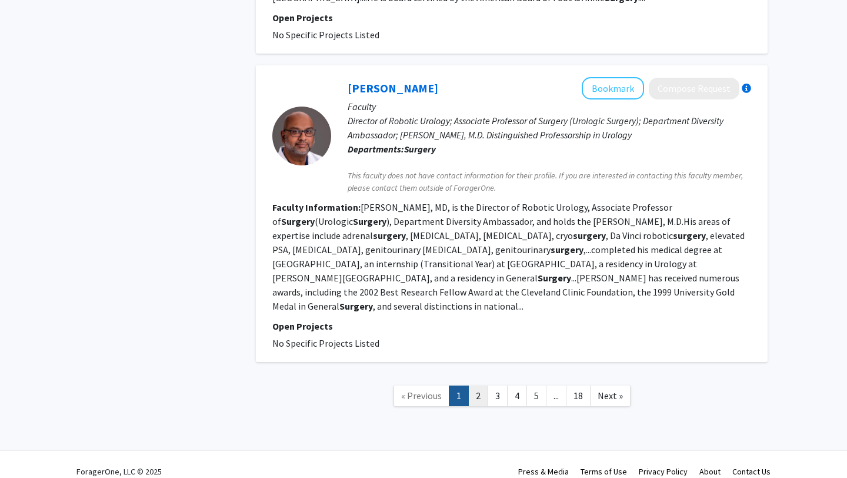
click at [477, 385] on link "2" at bounding box center [478, 395] width 20 height 21
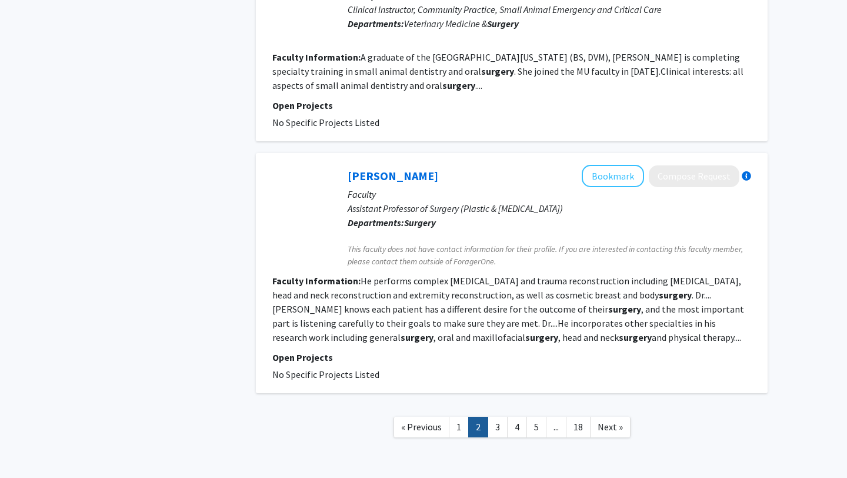
scroll to position [2144, 0]
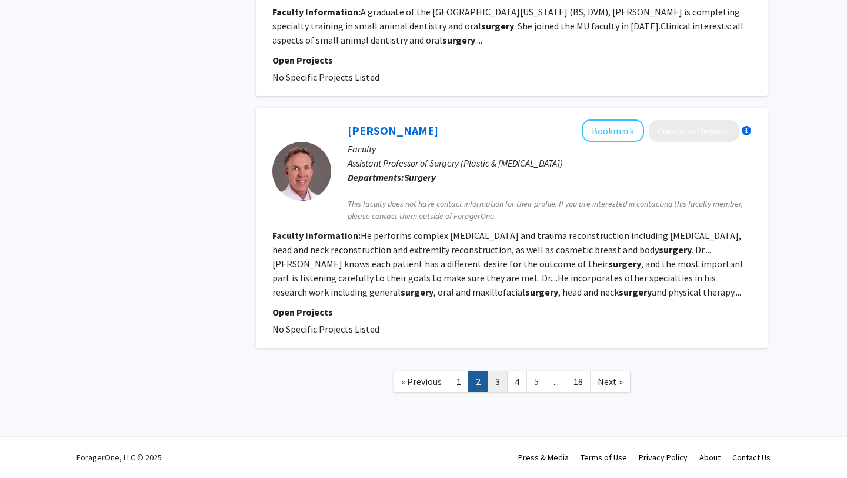
click at [501, 378] on link "3" at bounding box center [498, 381] width 20 height 21
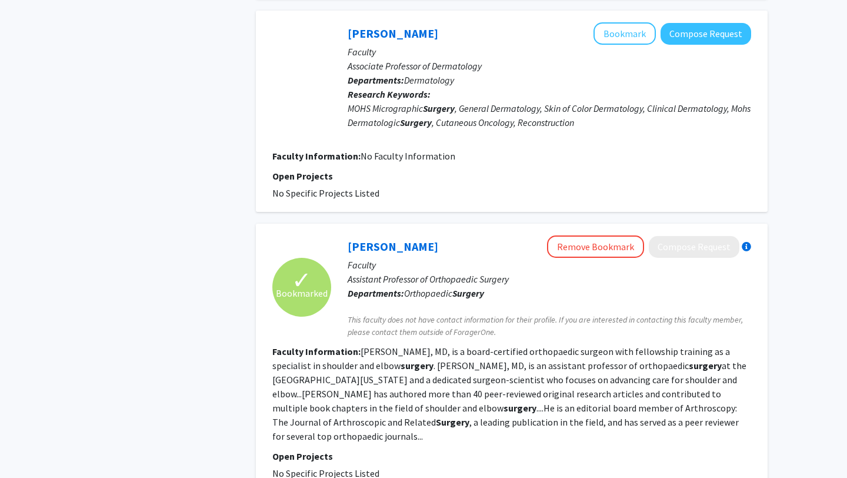
scroll to position [2423, 0]
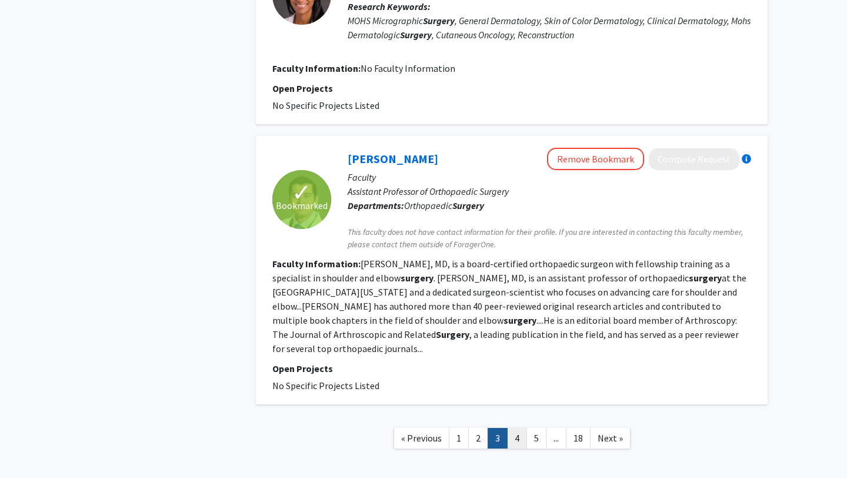
click at [513, 428] on link "4" at bounding box center [517, 438] width 20 height 21
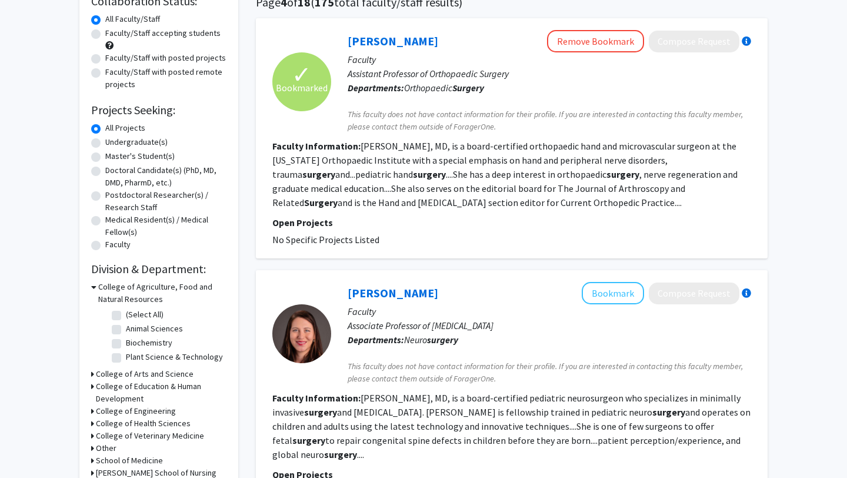
scroll to position [106, 0]
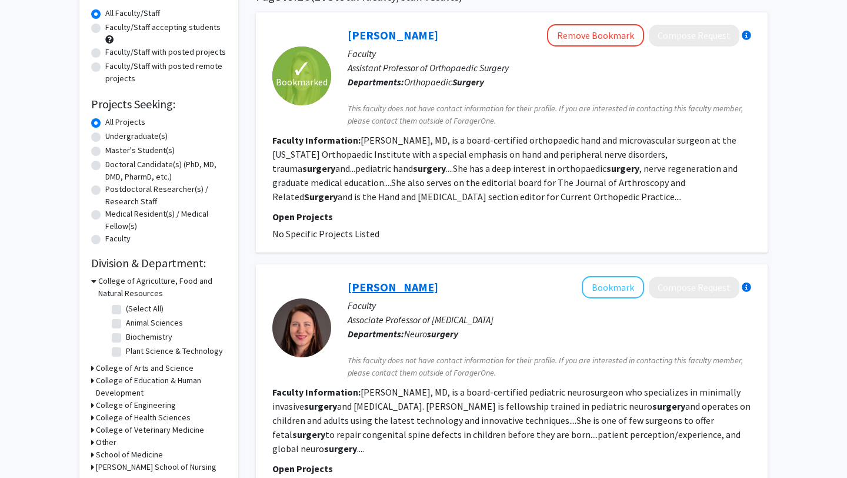
click at [416, 287] on link "Carolyn Quinsey" at bounding box center [393, 286] width 91 height 15
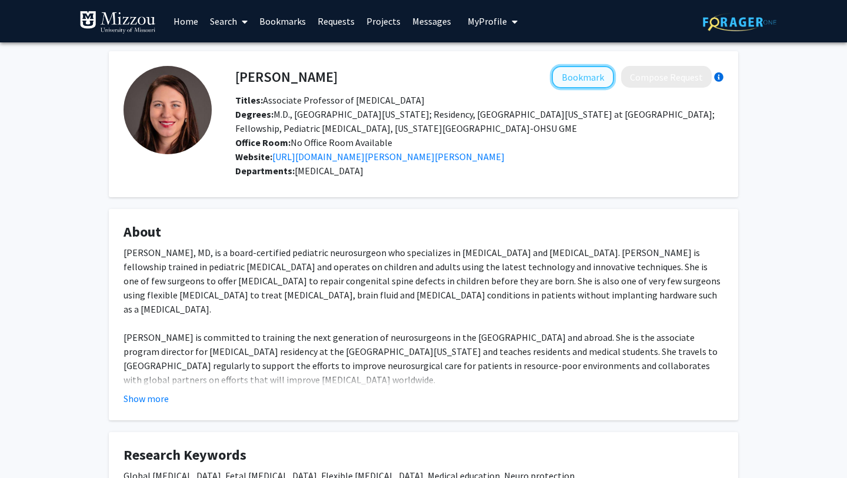
click at [590, 75] on button "Bookmark" at bounding box center [583, 77] width 62 height 22
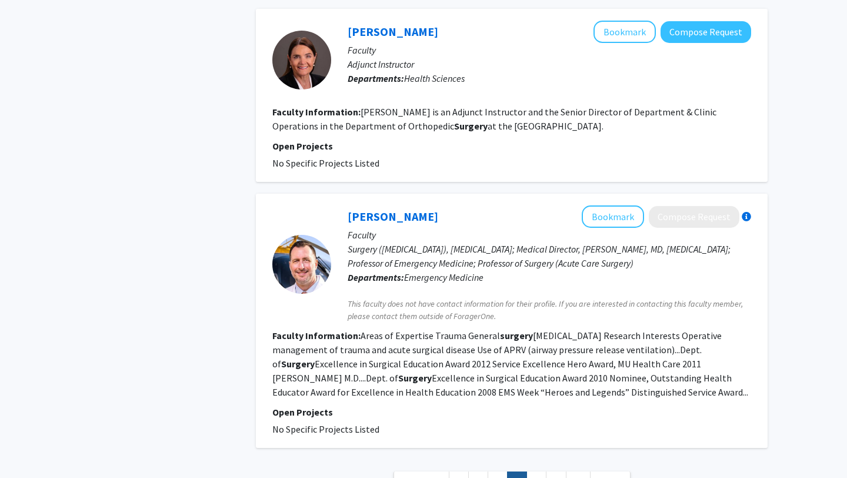
scroll to position [2157, 0]
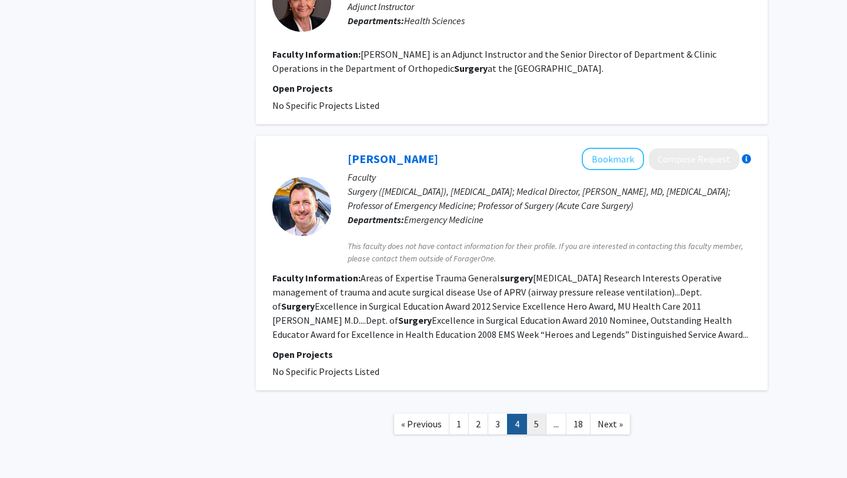
click at [534, 413] on link "5" at bounding box center [536, 423] width 20 height 21
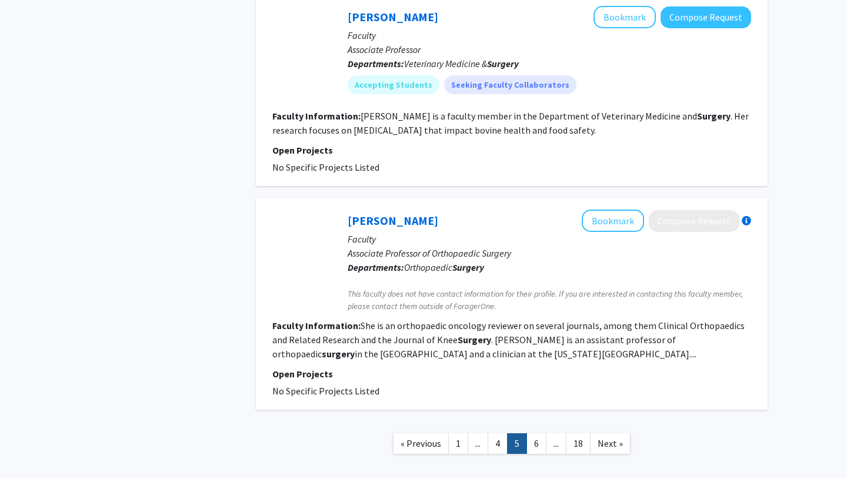
scroll to position [2152, 0]
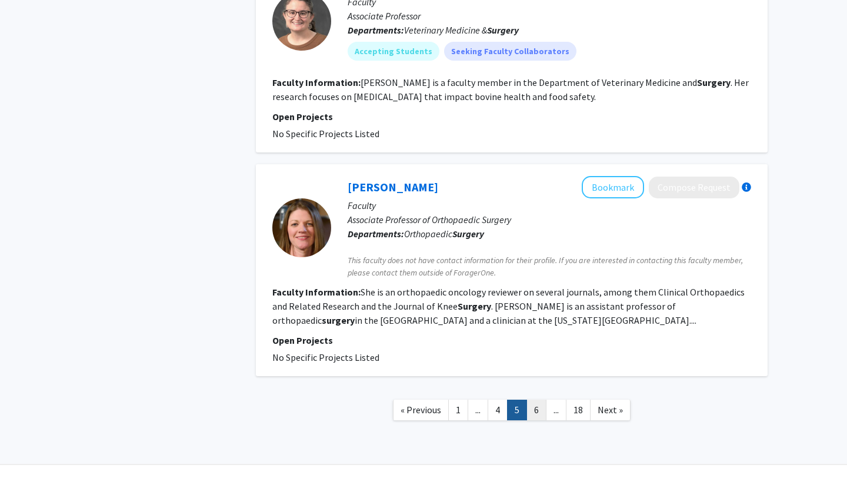
click at [541, 399] on link "6" at bounding box center [536, 409] width 20 height 21
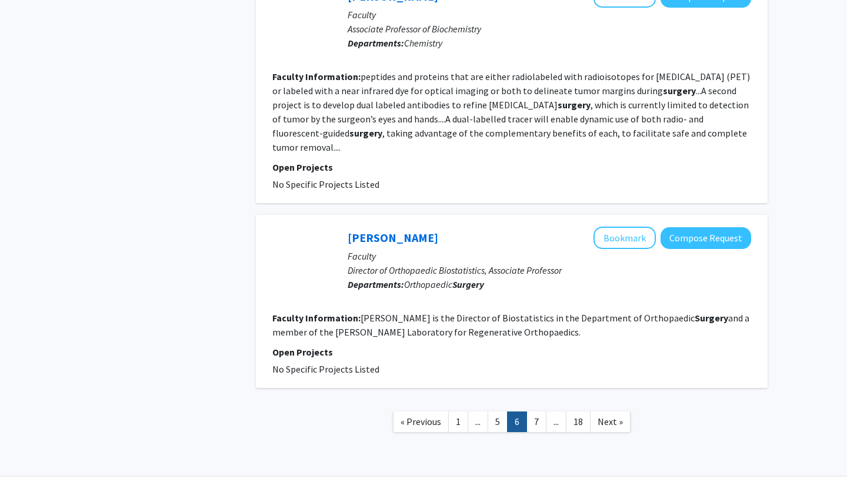
scroll to position [1917, 0]
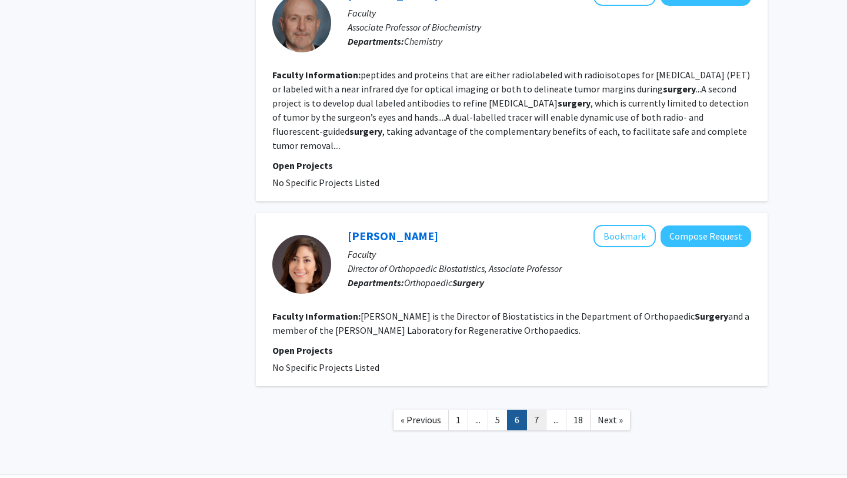
click at [539, 409] on link "7" at bounding box center [536, 419] width 20 height 21
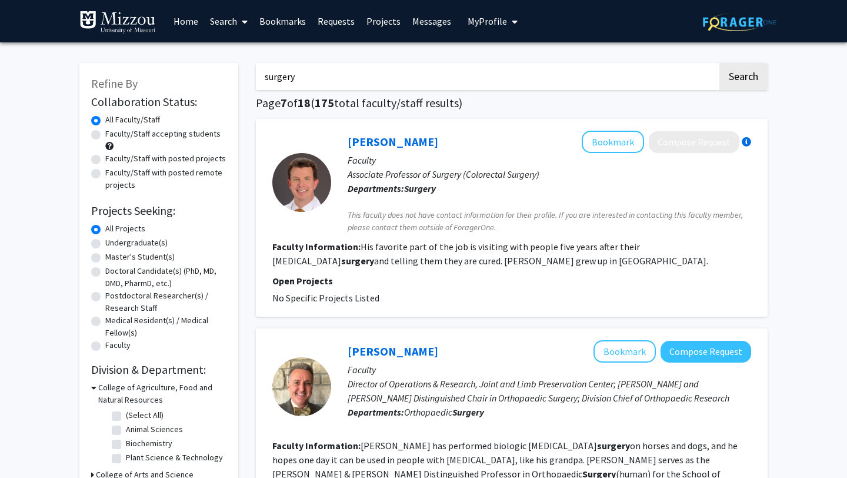
click at [481, 73] on input "surgery" at bounding box center [487, 76] width 462 height 27
type input "s"
type input "historical"
click at [719, 63] on button "Search" at bounding box center [743, 76] width 48 height 27
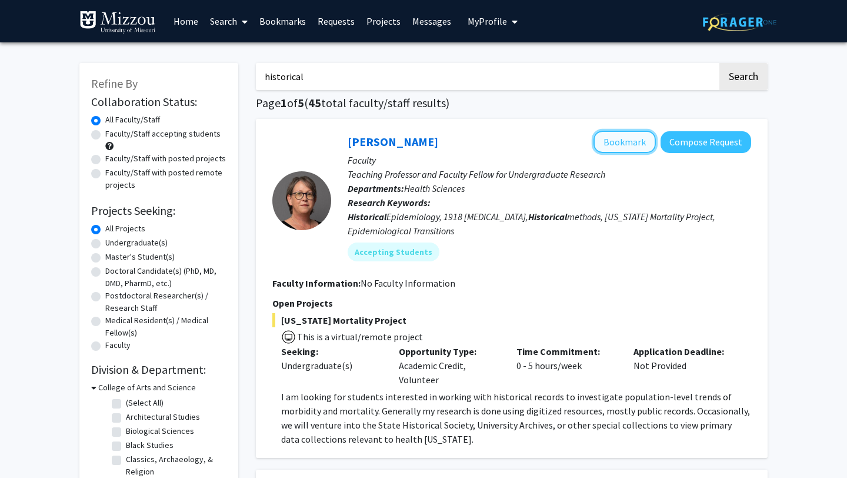
click at [627, 138] on button "Bookmark" at bounding box center [624, 142] width 62 height 22
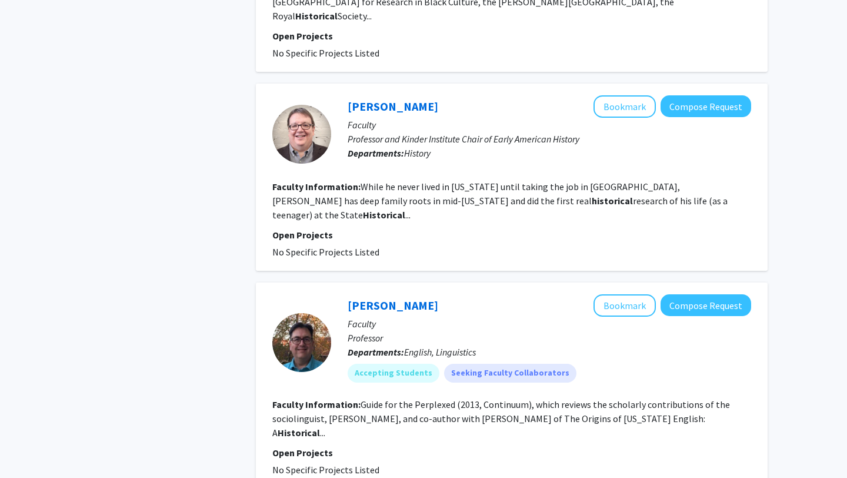
scroll to position [2097, 0]
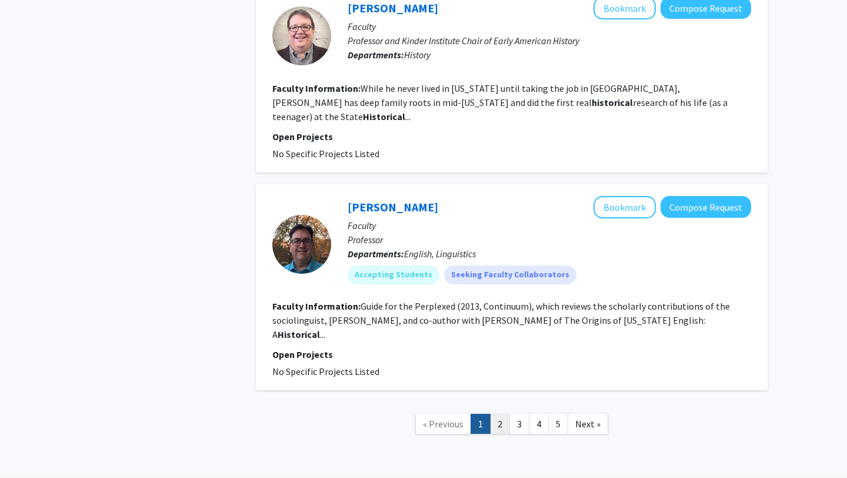
click at [499, 413] on link "2" at bounding box center [500, 423] width 20 height 21
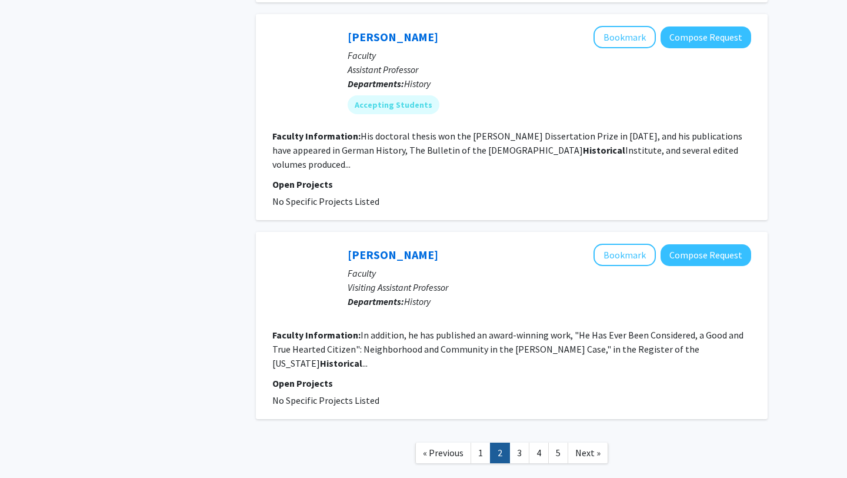
scroll to position [1677, 0]
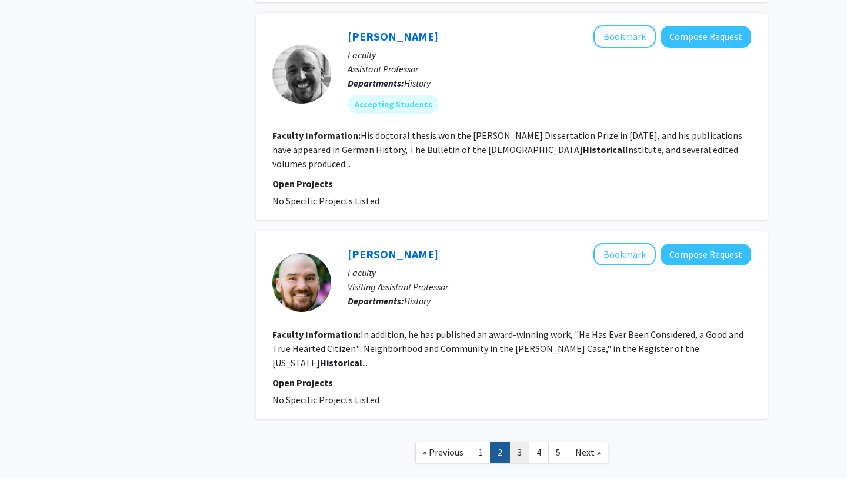
click at [518, 442] on link "3" at bounding box center [519, 452] width 20 height 21
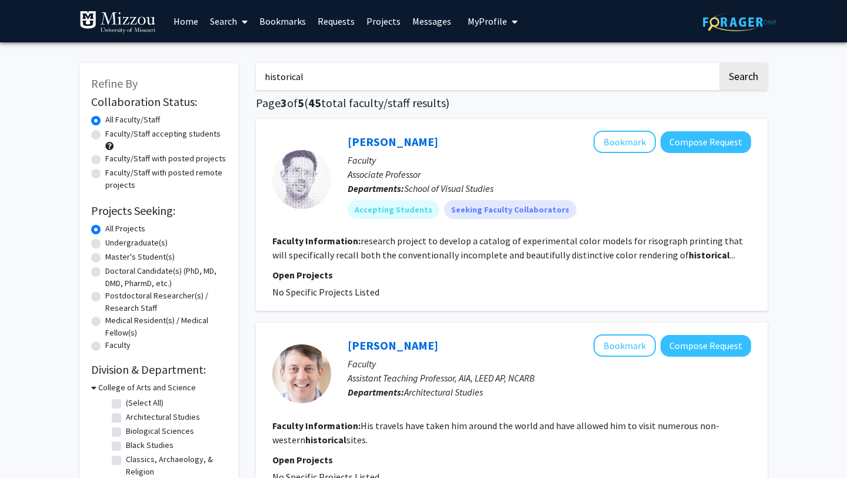
click at [197, 130] on label "Faculty/Staff accepting students" at bounding box center [162, 134] width 115 height 12
click at [113, 130] on input "Faculty/Staff accepting students" at bounding box center [109, 132] width 8 height 8
radio input "true"
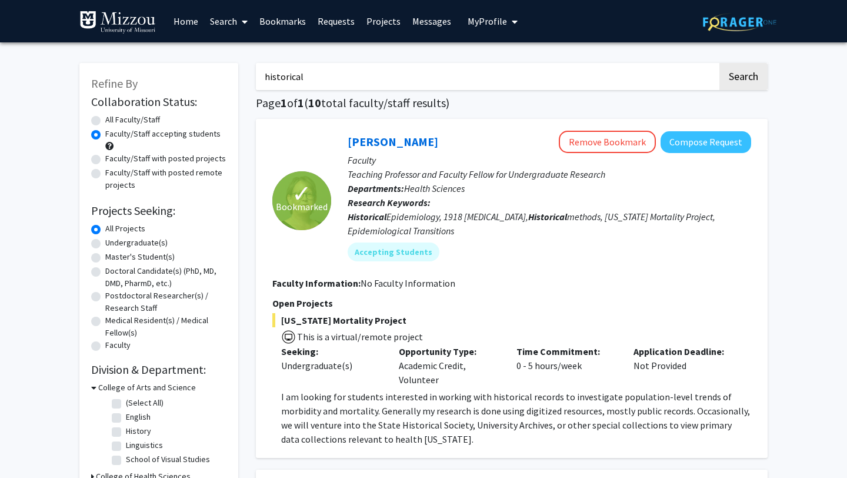
click at [348, 71] on input "historical" at bounding box center [487, 76] width 462 height 27
type input "h"
type input "\"
type input "sports"
click at [719, 63] on button "Search" at bounding box center [743, 76] width 48 height 27
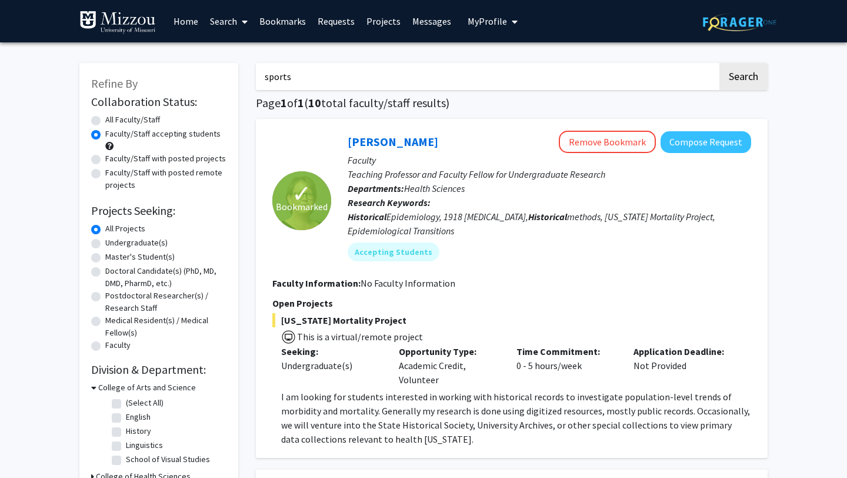
radio input "true"
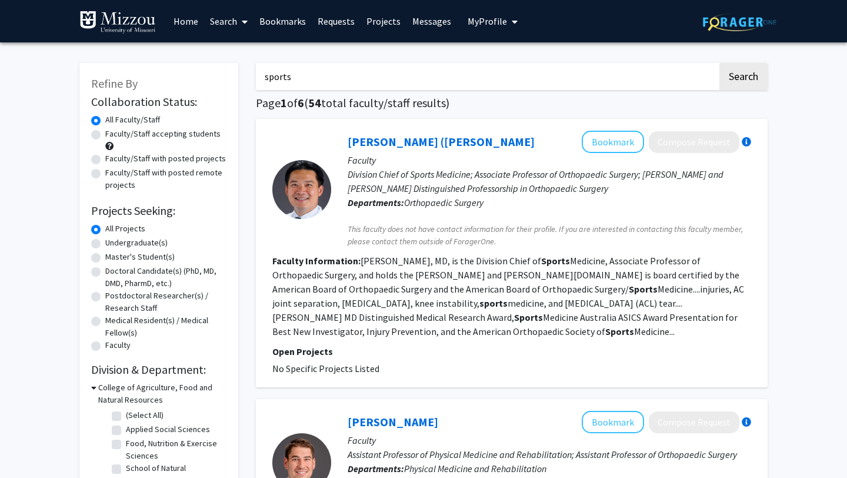
click at [179, 135] on label "Faculty/Staff accepting students" at bounding box center [162, 134] width 115 height 12
click at [113, 135] on input "Faculty/Staff accepting students" at bounding box center [109, 132] width 8 height 8
radio input "true"
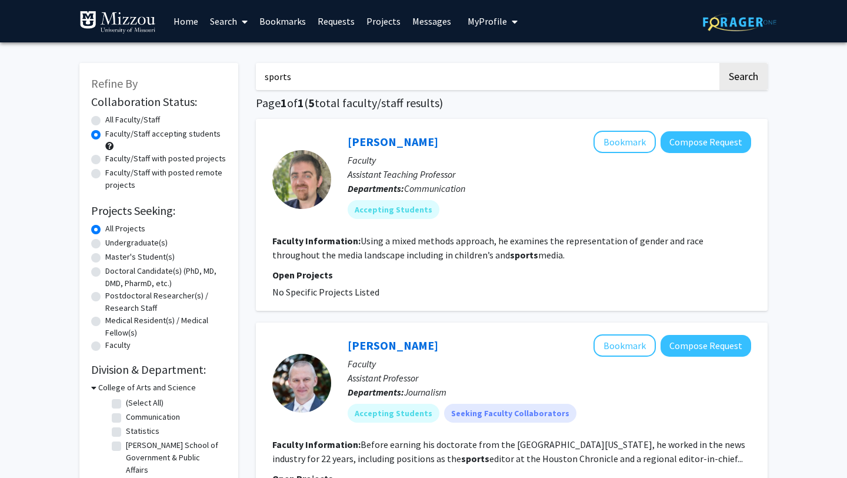
click at [427, 77] on input "sports" at bounding box center [487, 76] width 462 height 27
type input "s"
type input "country"
click at [719, 63] on button "Search" at bounding box center [743, 76] width 48 height 27
radio input "true"
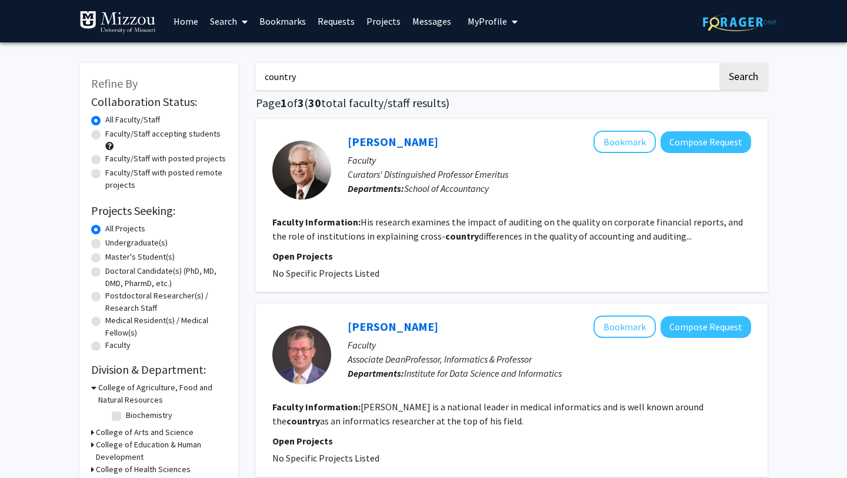
click at [129, 133] on label "Faculty/Staff accepting students" at bounding box center [162, 134] width 115 height 12
click at [113, 133] on input "Faculty/Staff accepting students" at bounding box center [109, 132] width 8 height 8
radio input "true"
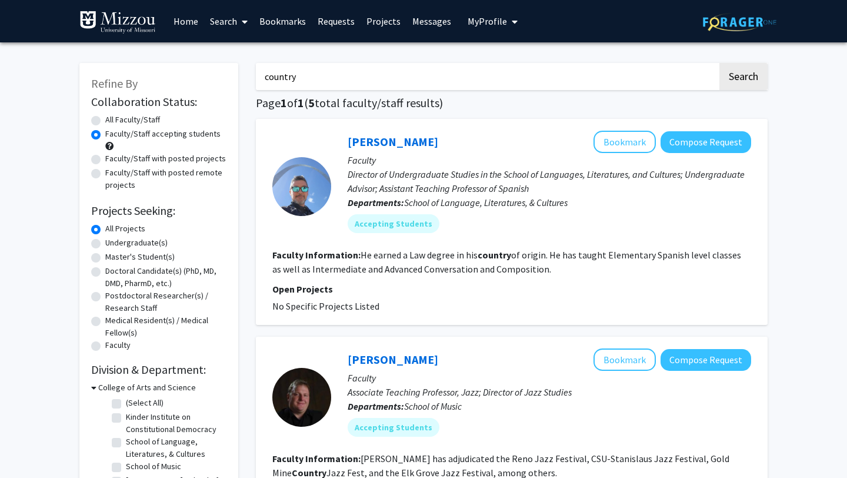
click at [449, 81] on input "country" at bounding box center [487, 76] width 462 height 27
type input "c"
type input "breast cancer"
click at [762, 83] on button "Search" at bounding box center [743, 76] width 48 height 27
radio input "true"
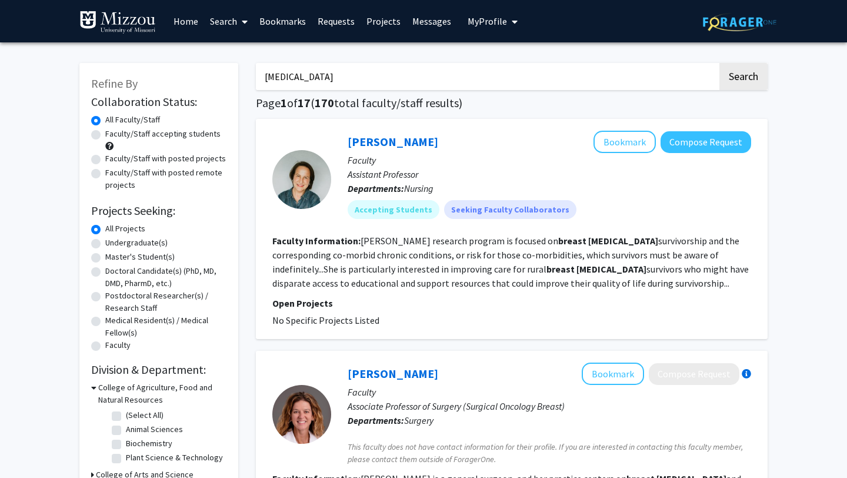
click at [146, 131] on label "Faculty/Staff accepting students" at bounding box center [162, 134] width 115 height 12
click at [113, 131] on input "Faculty/Staff accepting students" at bounding box center [109, 132] width 8 height 8
radio input "true"
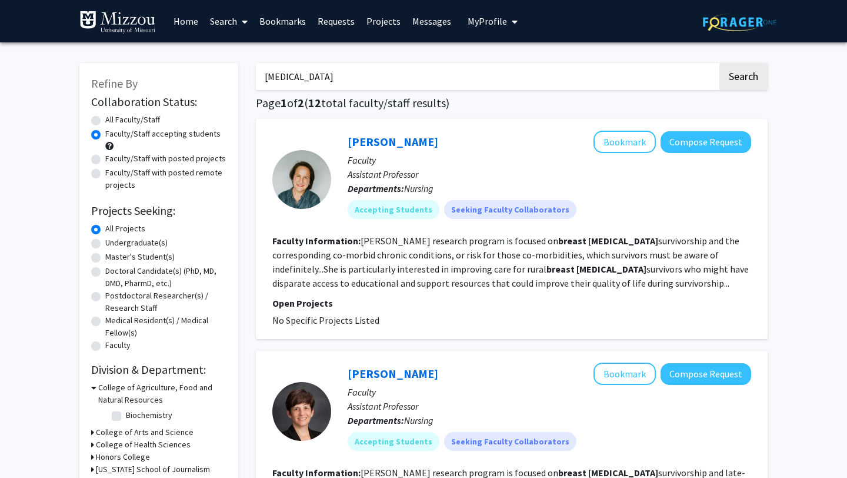
click at [289, 17] on link "Bookmarks" at bounding box center [282, 21] width 58 height 41
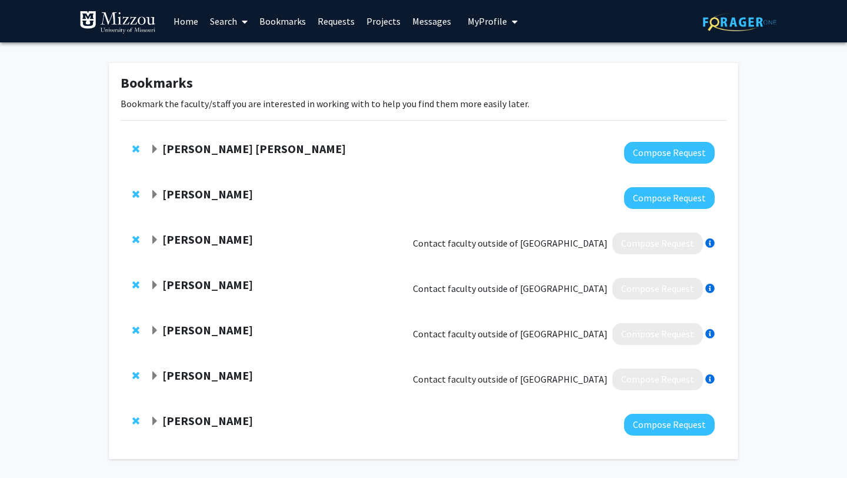
click at [233, 148] on strong "[PERSON_NAME] [PERSON_NAME]" at bounding box center [254, 148] width 184 height 15
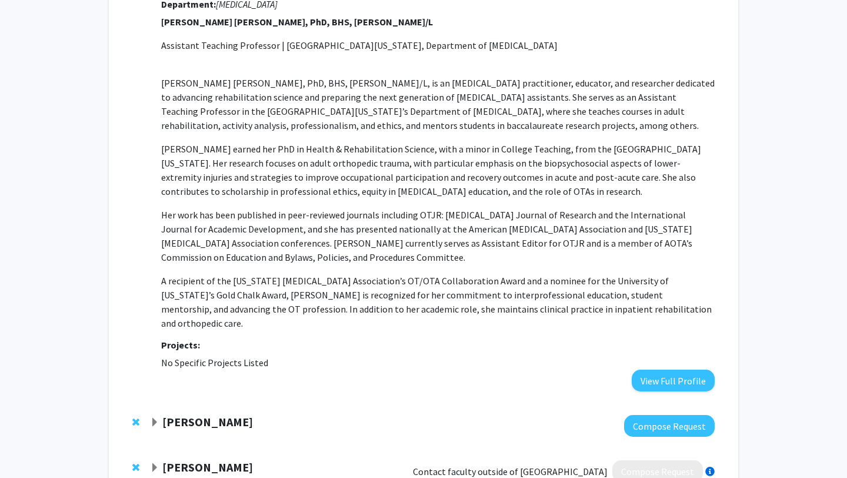
scroll to position [172, 0]
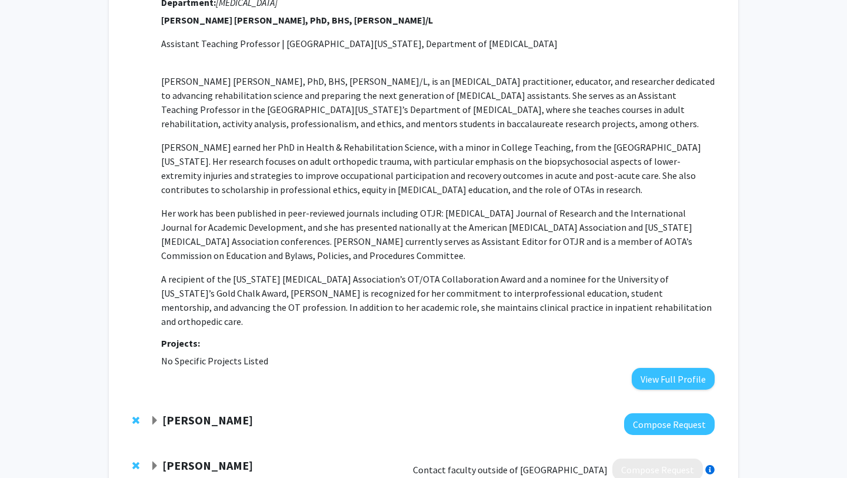
click at [221, 412] on strong "[PERSON_NAME]" at bounding box center [207, 419] width 91 height 15
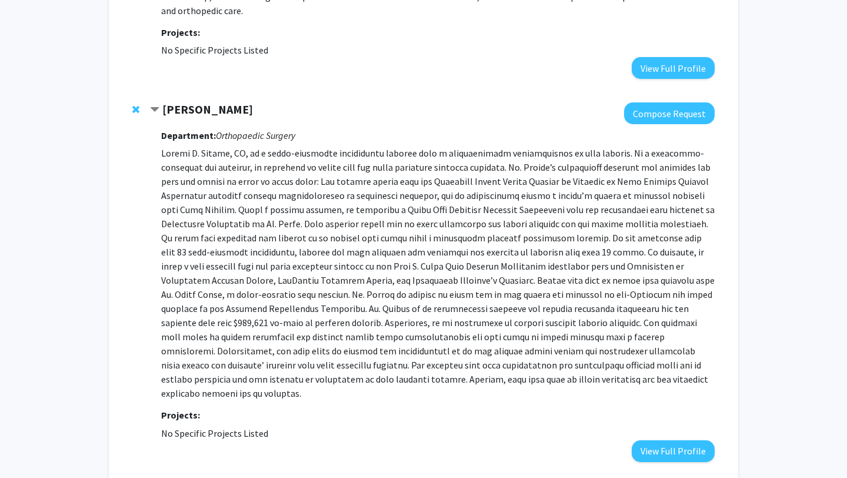
scroll to position [0, 0]
